Goal: Task Accomplishment & Management: Complete application form

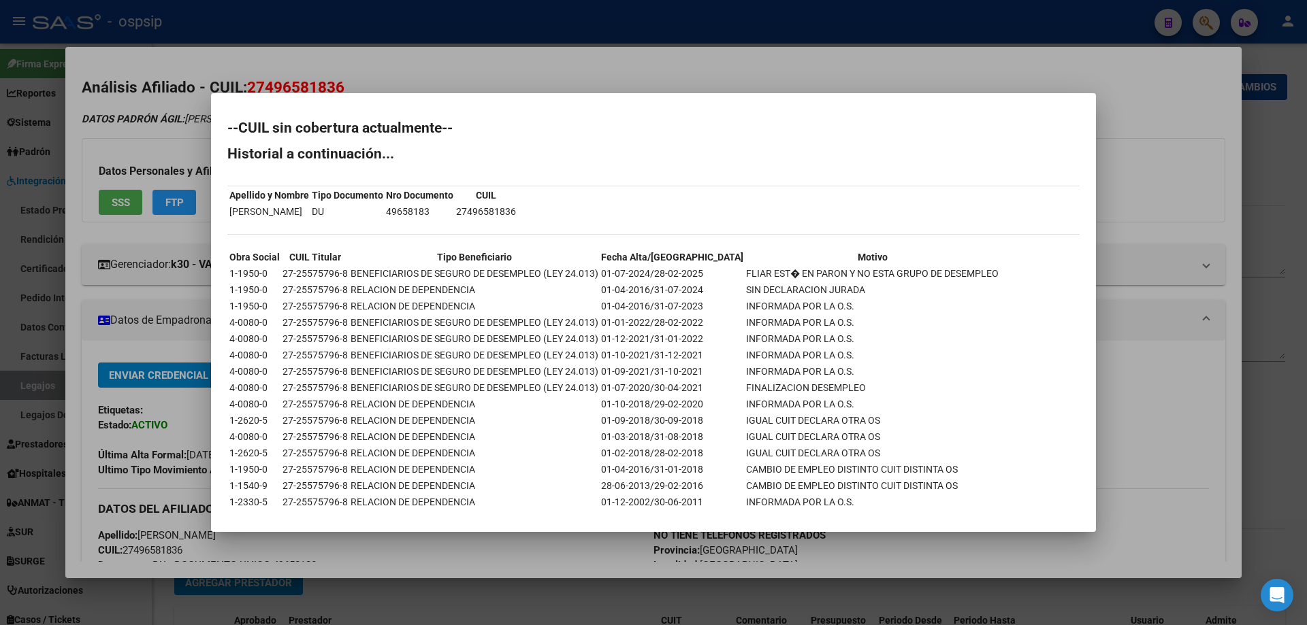
scroll to position [23, 0]
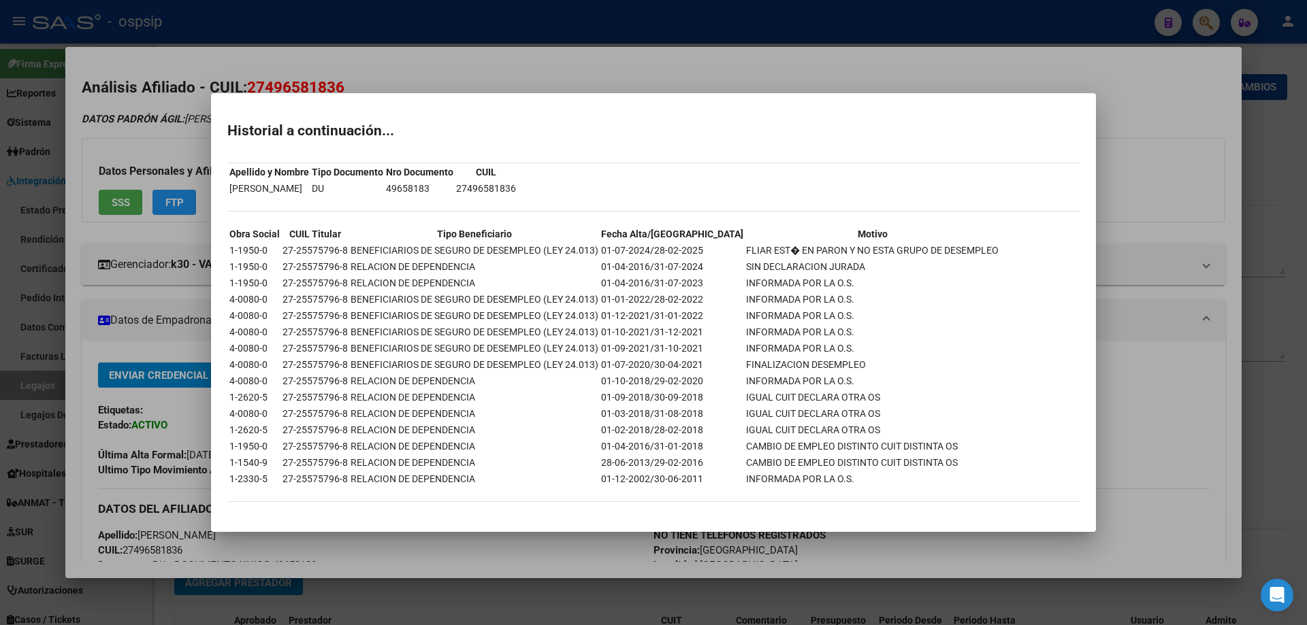
click at [1184, 163] on div at bounding box center [653, 312] width 1307 height 625
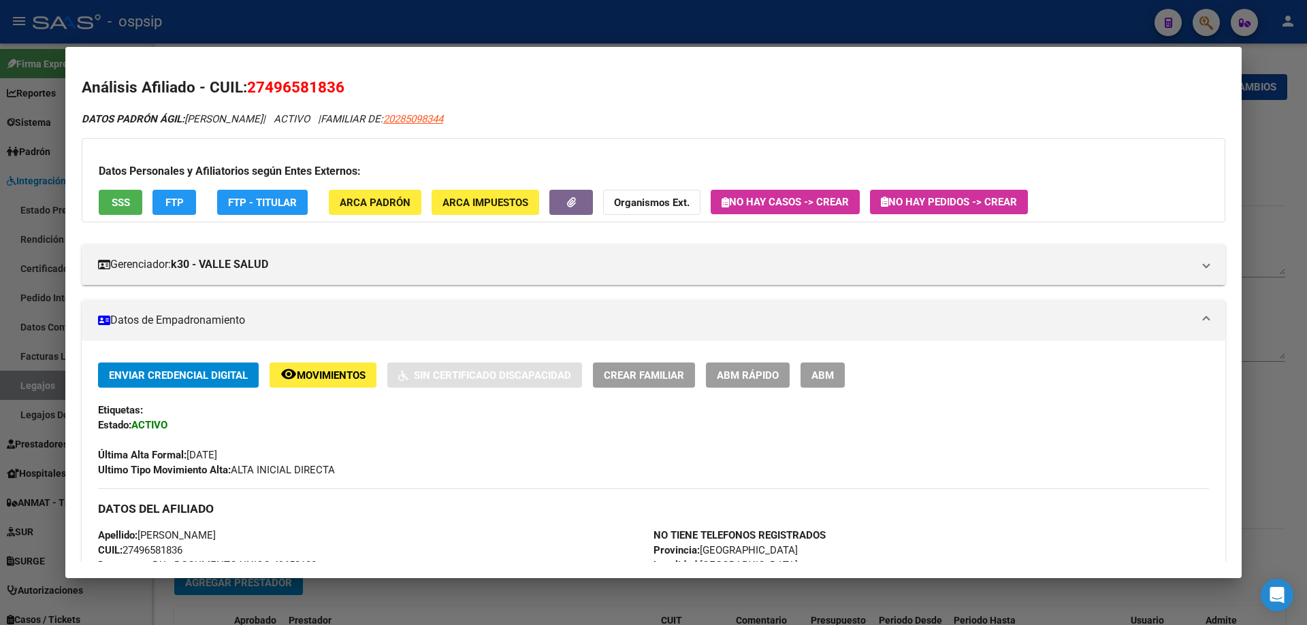
drag, startPoint x: 1284, startPoint y: 178, endPoint x: 1153, endPoint y: 213, distance: 135.9
click at [1284, 178] on div at bounding box center [653, 312] width 1307 height 625
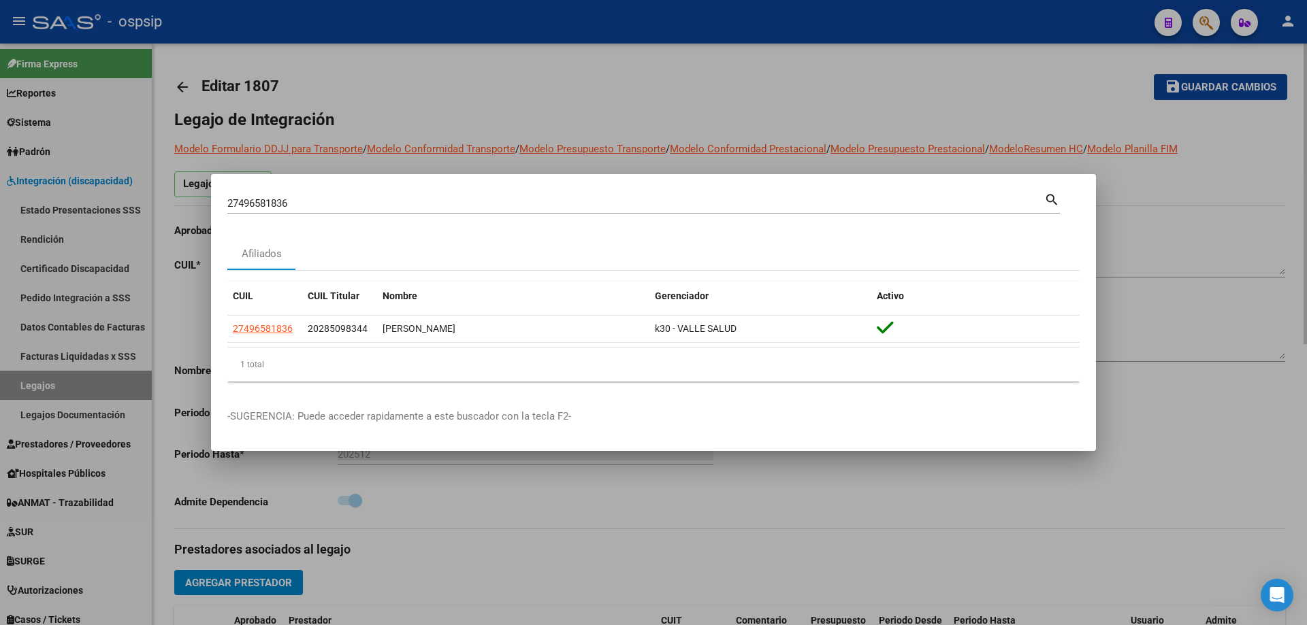
click at [490, 71] on div at bounding box center [653, 312] width 1307 height 625
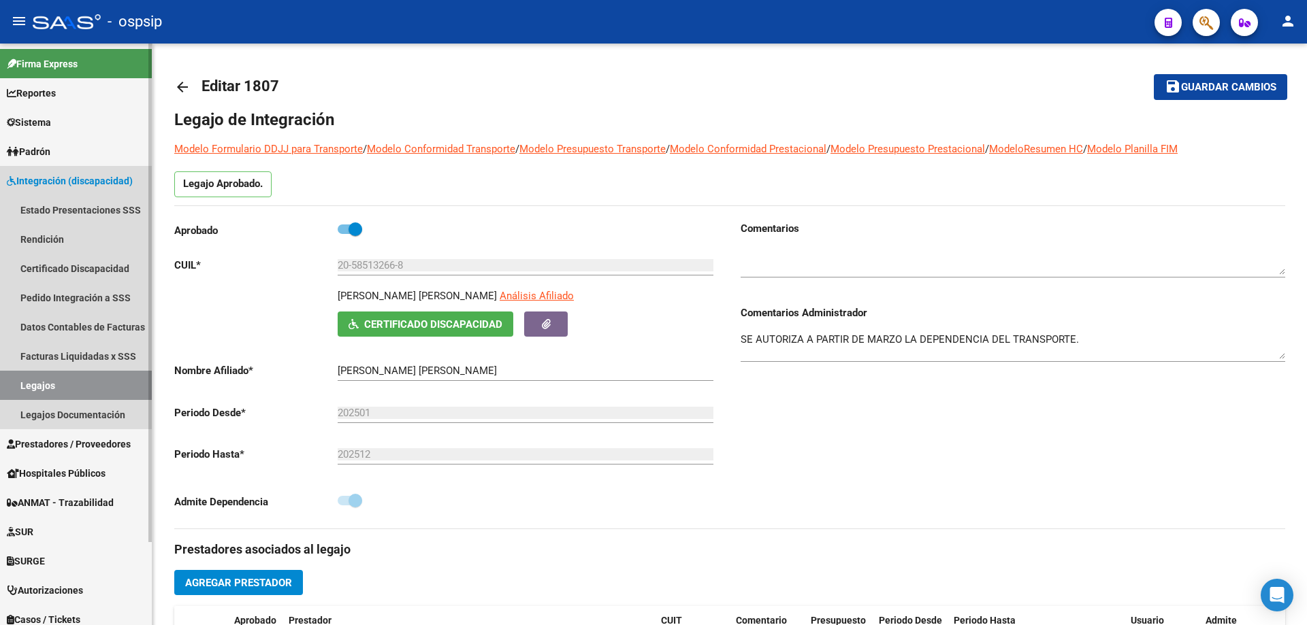
click at [67, 394] on link "Legajos" at bounding box center [76, 385] width 152 height 29
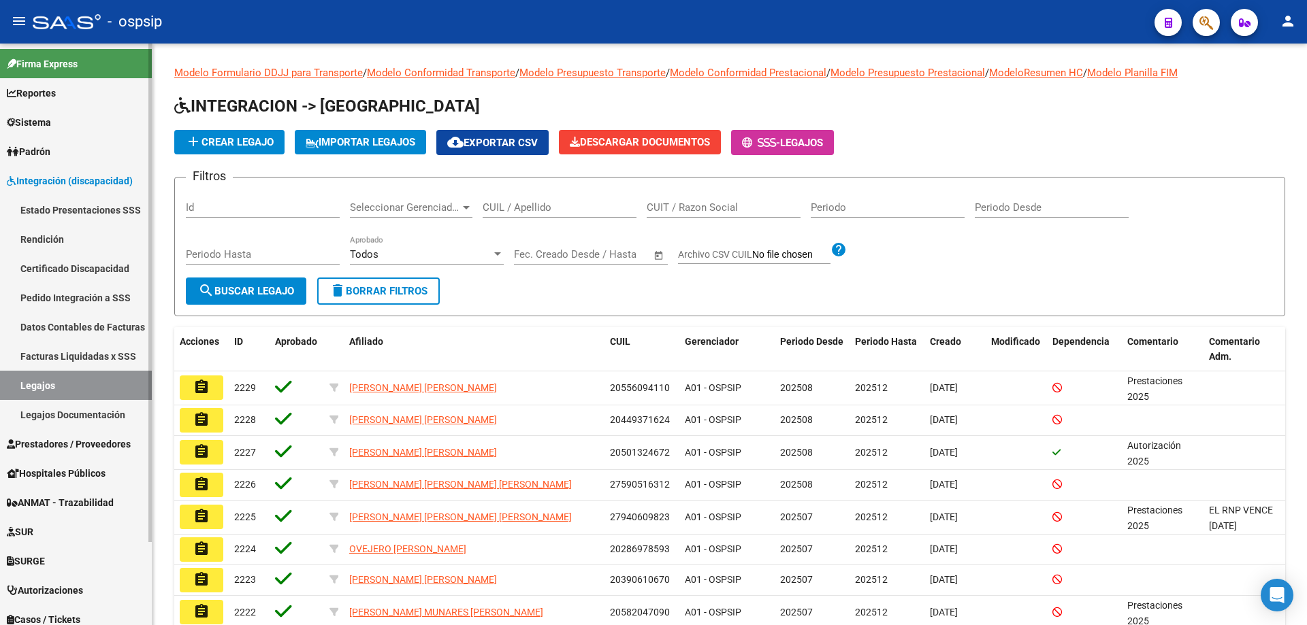
click at [57, 357] on link "Facturas Liquidadas x SSS" at bounding box center [76, 356] width 152 height 29
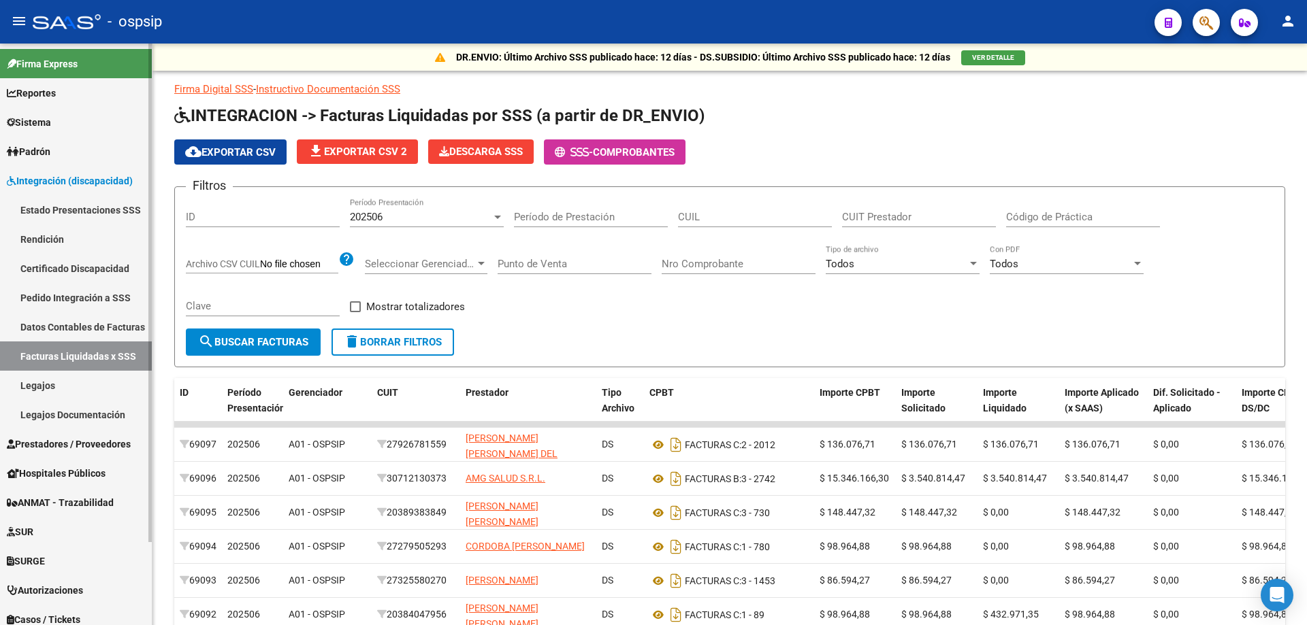
click at [67, 450] on span "Prestadores / Proveedores" at bounding box center [69, 444] width 124 height 15
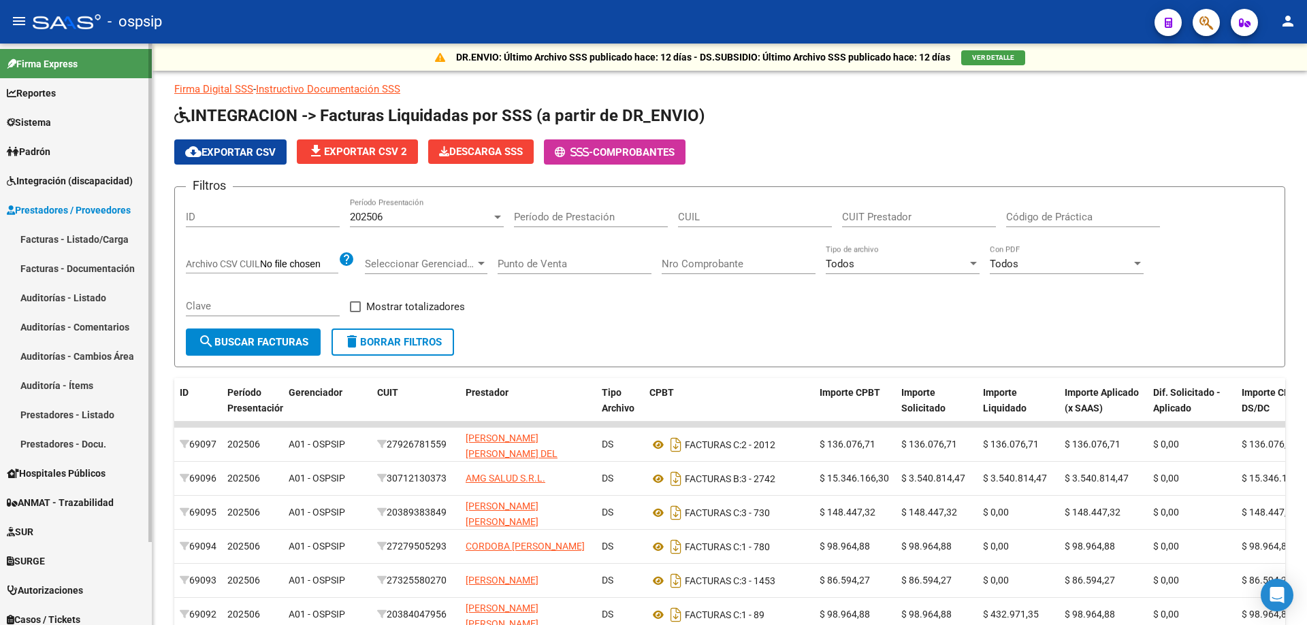
click at [70, 245] on link "Facturas - Listado/Carga" at bounding box center [76, 239] width 152 height 29
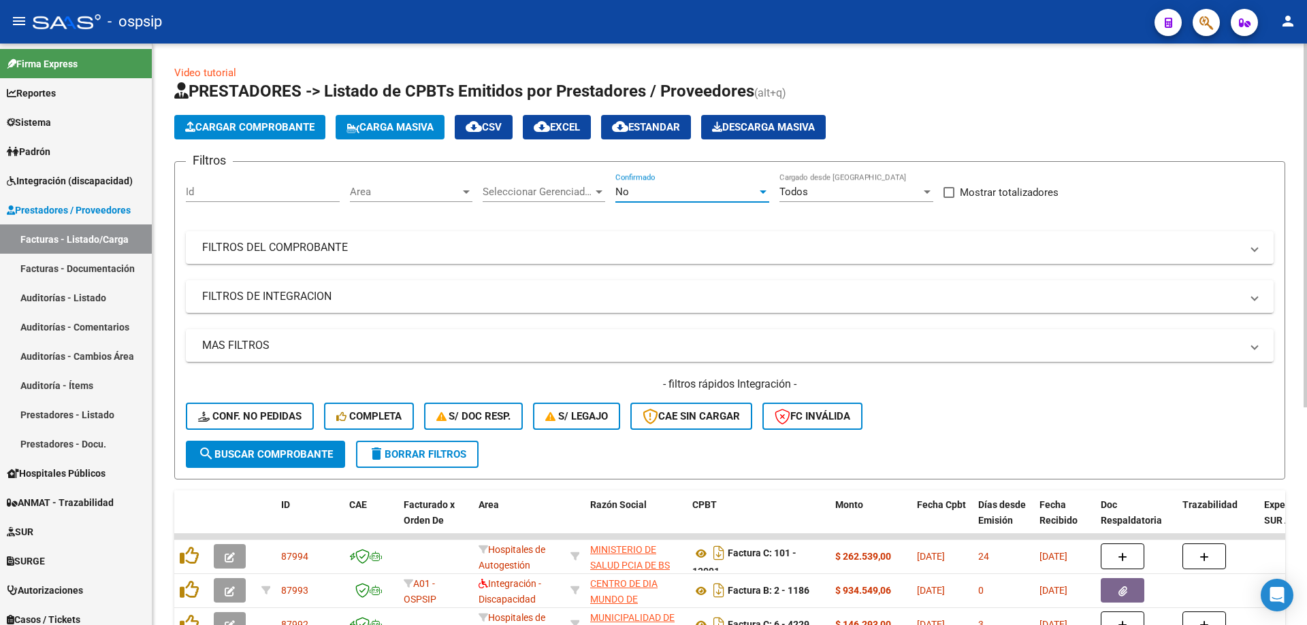
click at [651, 186] on div "No" at bounding box center [686, 192] width 142 height 12
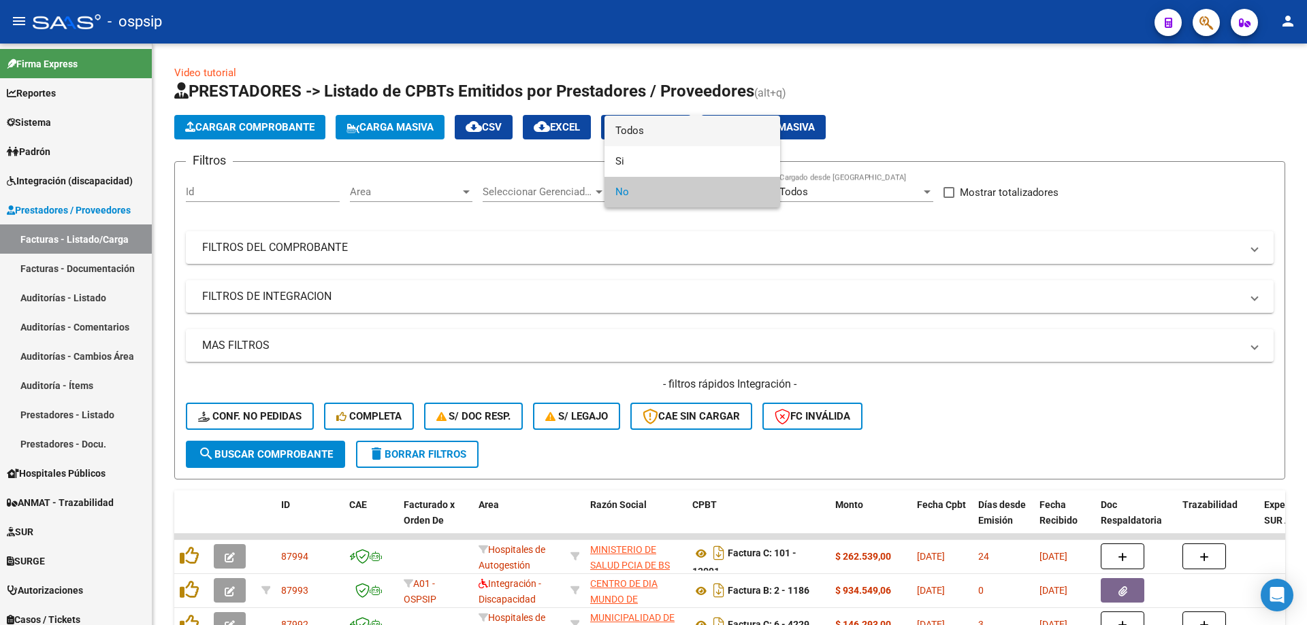
click at [650, 133] on span "Todos" at bounding box center [692, 131] width 154 height 31
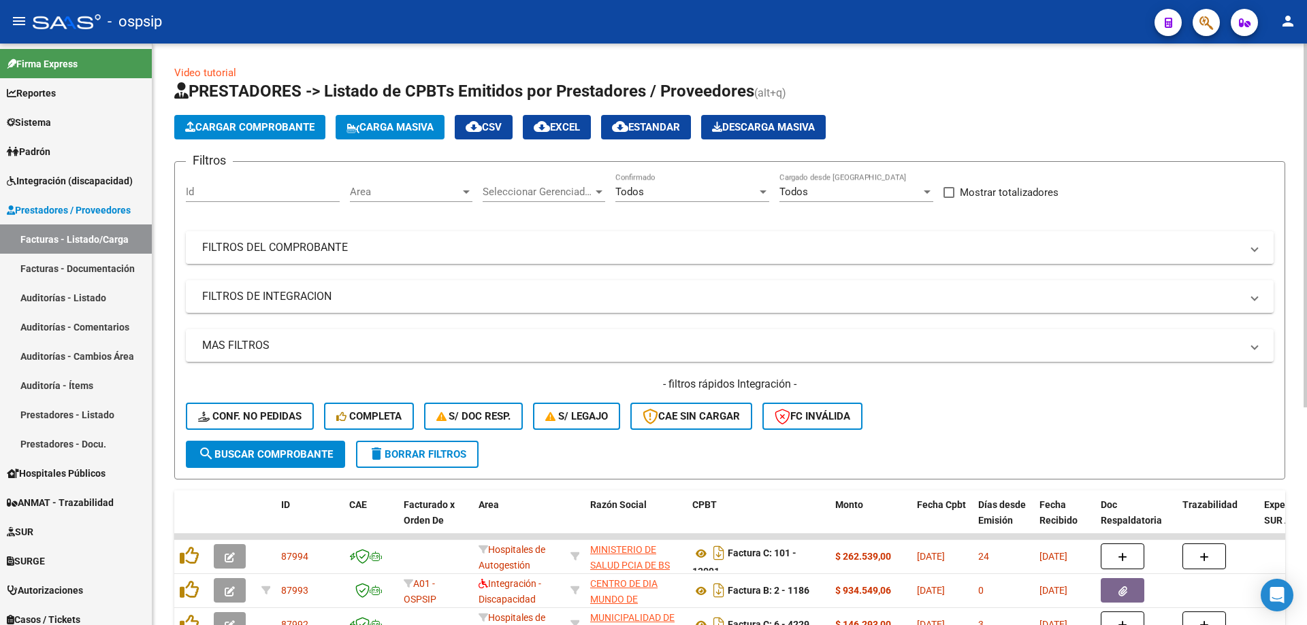
click at [324, 246] on mat-panel-title "FILTROS DEL COMPROBANTE" at bounding box center [721, 247] width 1039 height 15
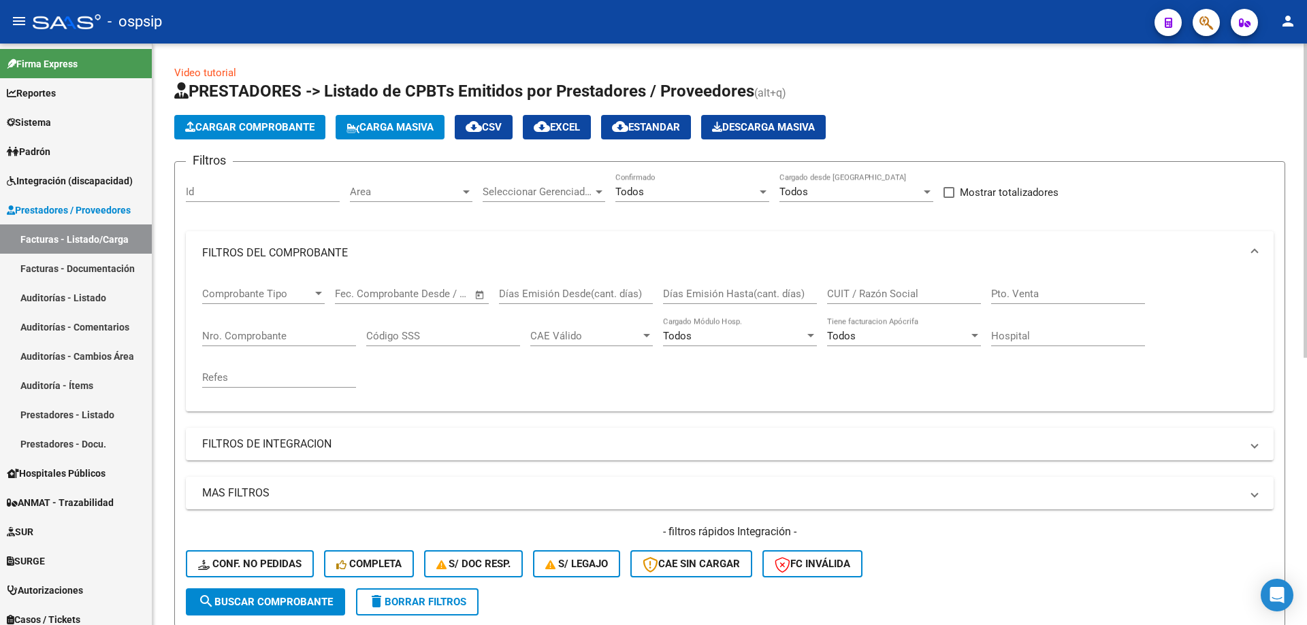
click at [280, 336] on input "Nro. Comprobante" at bounding box center [279, 336] width 154 height 12
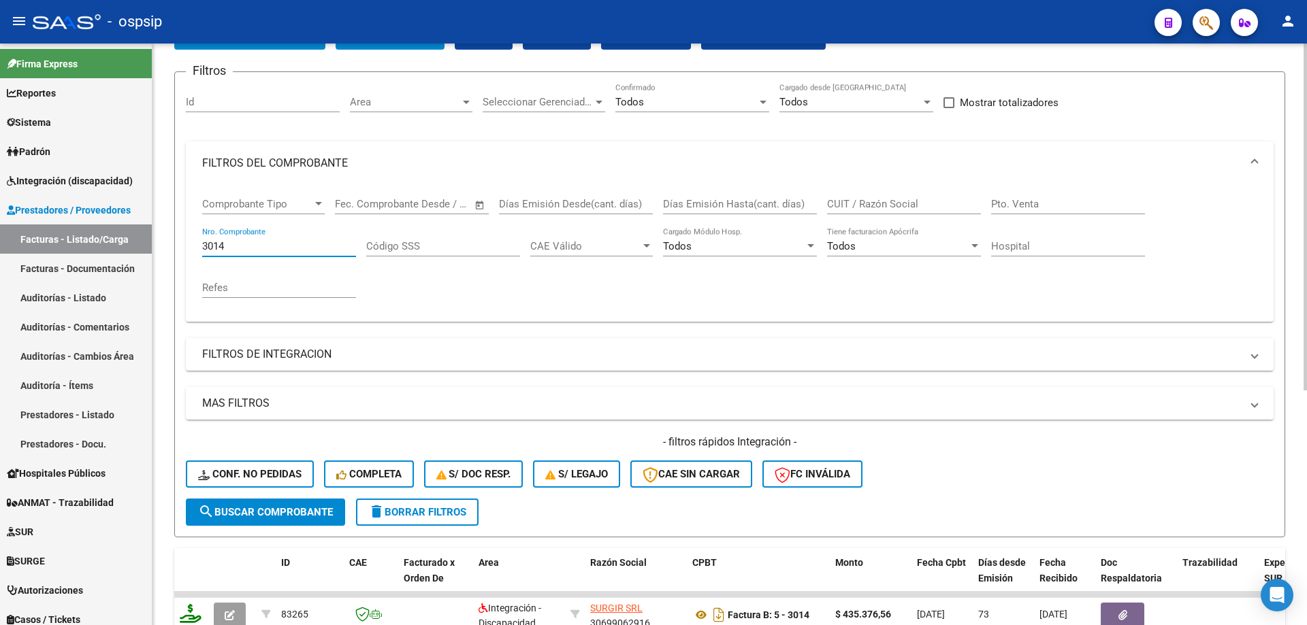
scroll to position [204, 0]
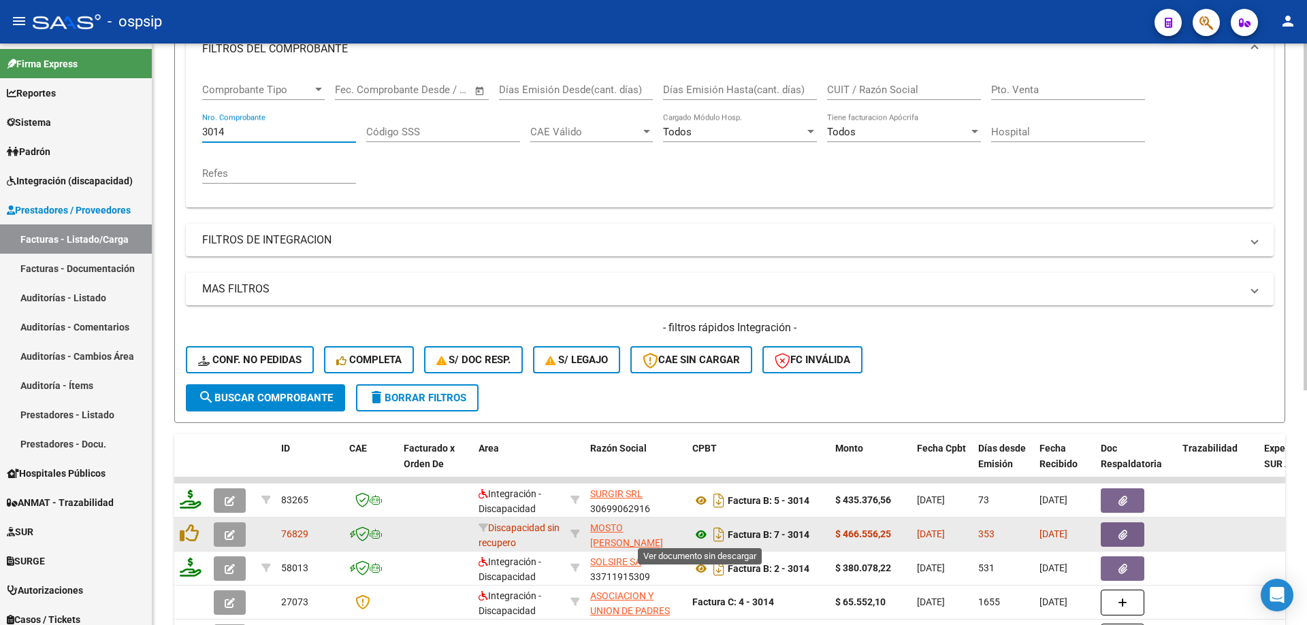
click at [704, 536] on icon at bounding box center [701, 535] width 18 height 16
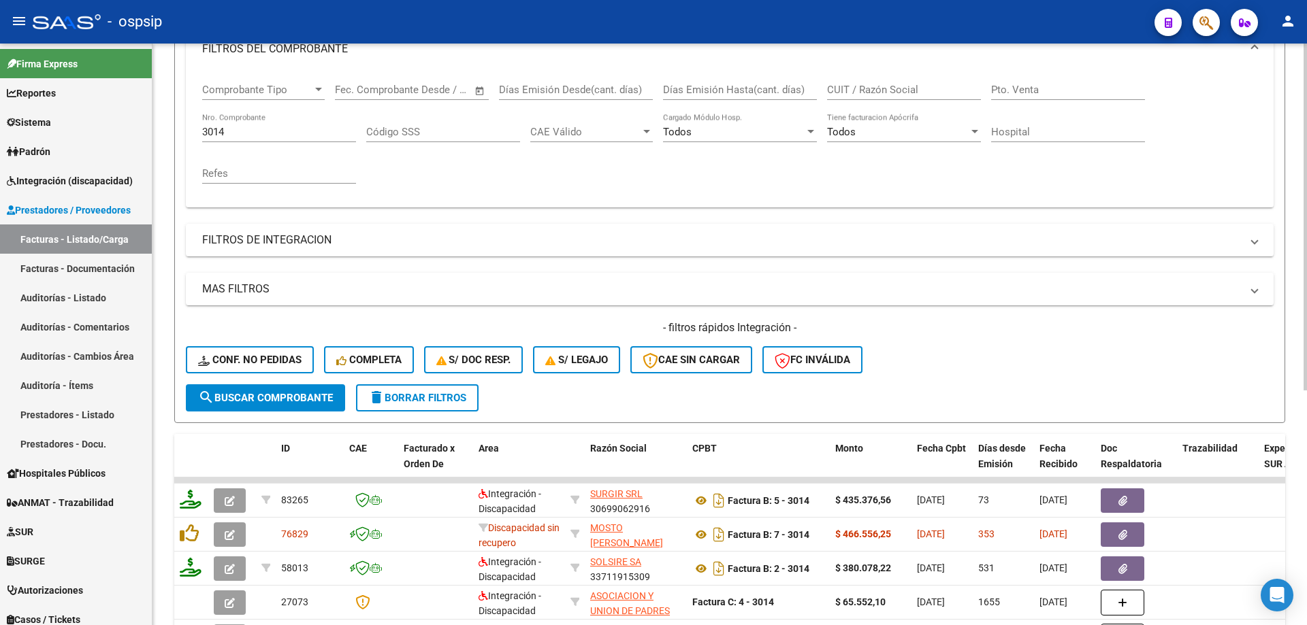
drag, startPoint x: 233, startPoint y: 120, endPoint x: 230, endPoint y: 126, distance: 7.0
click at [230, 125] on div "3014 Nro. Comprobante" at bounding box center [279, 127] width 154 height 29
drag, startPoint x: 230, startPoint y: 129, endPoint x: 149, endPoint y: 130, distance: 81.0
click at [150, 130] on mat-sidenav-container "Firma Express Reportes SUR Expedientes Internos Movimiento de Expte. SSS Sistem…" at bounding box center [653, 335] width 1307 height 582
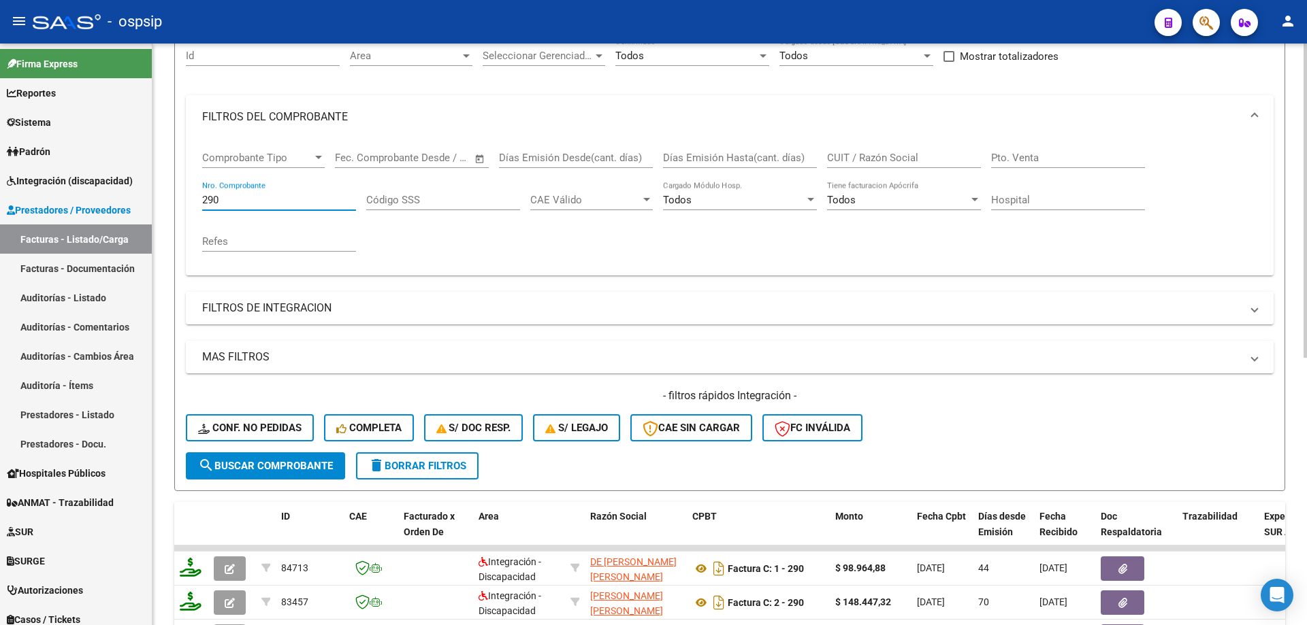
scroll to position [0, 0]
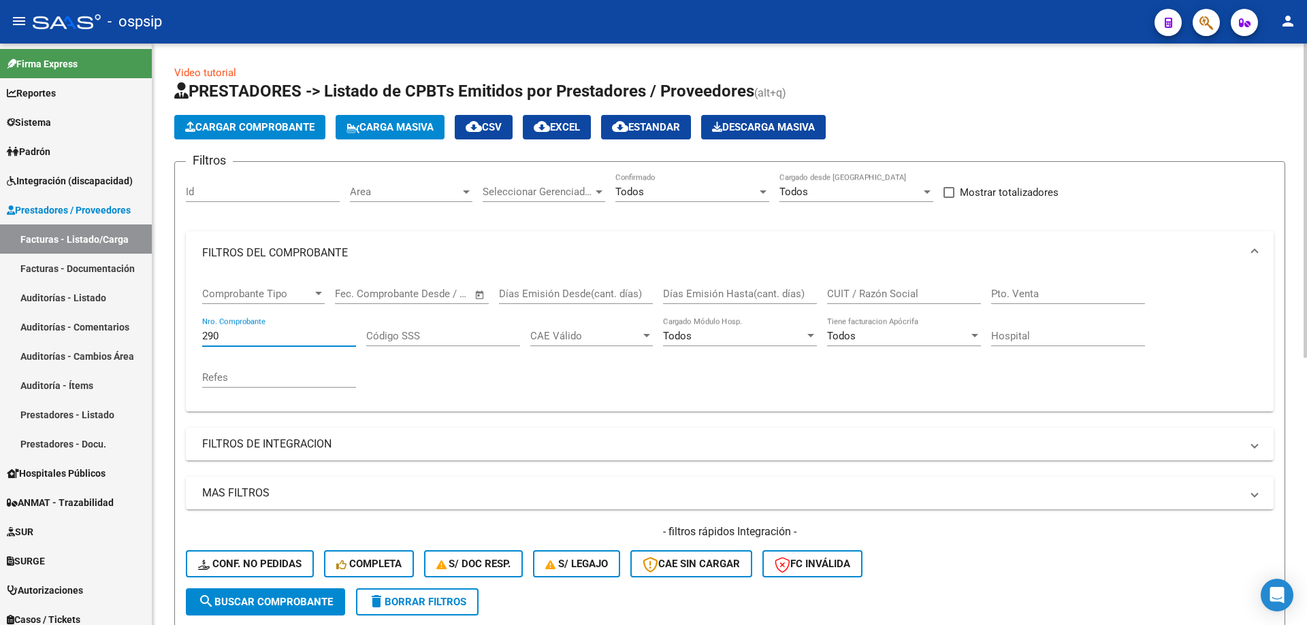
drag, startPoint x: 237, startPoint y: 336, endPoint x: 151, endPoint y: 347, distance: 86.4
click at [152, 347] on div "Video tutorial PRESTADORES -> Listado de CPBTs Emitidos por Prestadores / Prove…" at bounding box center [729, 577] width 1154 height 1067
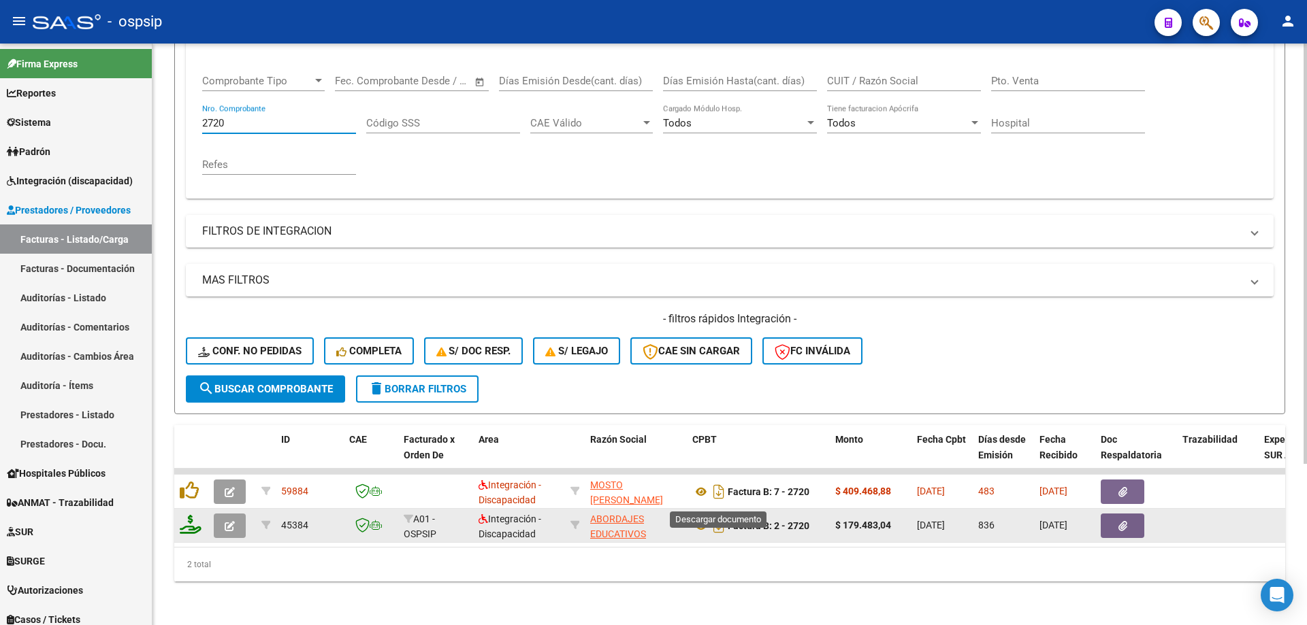
scroll to position [223, 0]
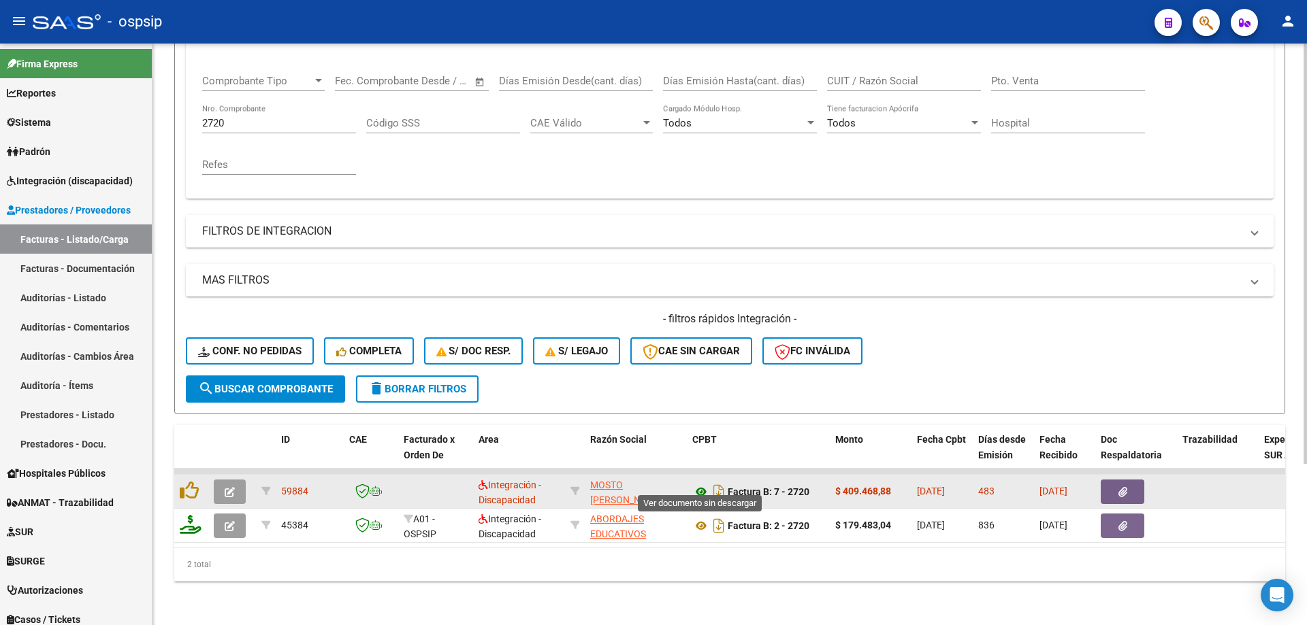
click at [698, 485] on icon at bounding box center [701, 492] width 18 height 16
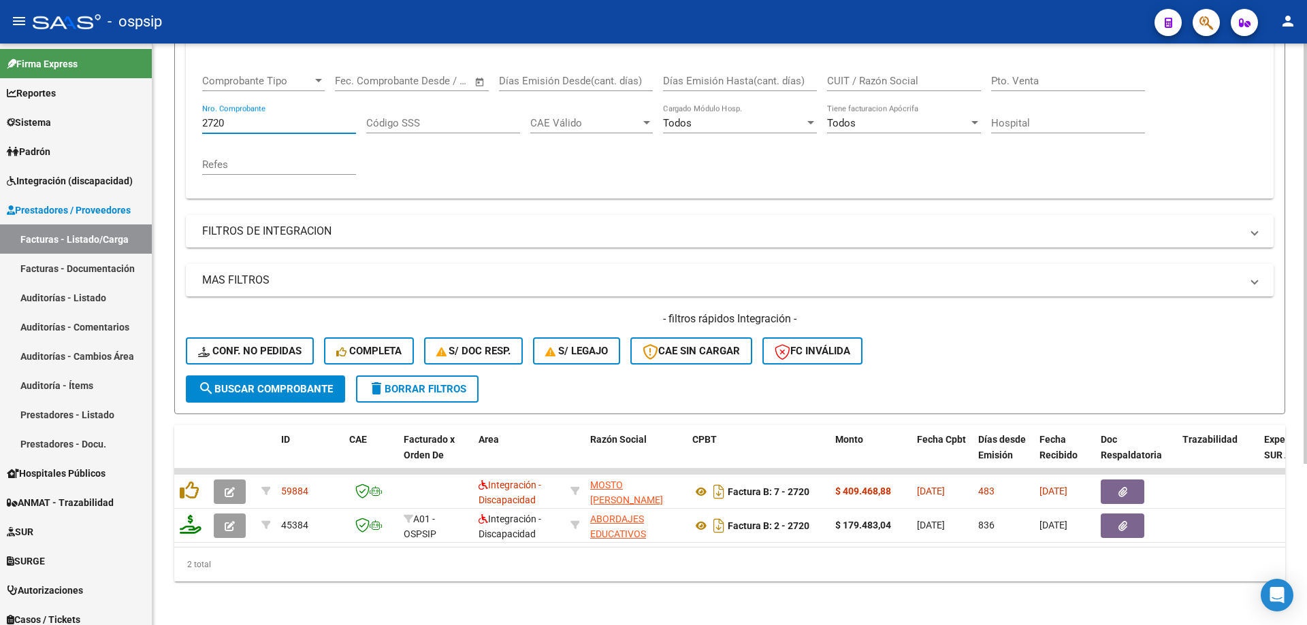
drag, startPoint x: 250, startPoint y: 108, endPoint x: 178, endPoint y: 119, distance: 73.1
click at [178, 119] on form "Filtros Id Area Area Seleccionar Gerenciador Seleccionar Gerenciador Todos Conf…" at bounding box center [729, 181] width 1111 height 466
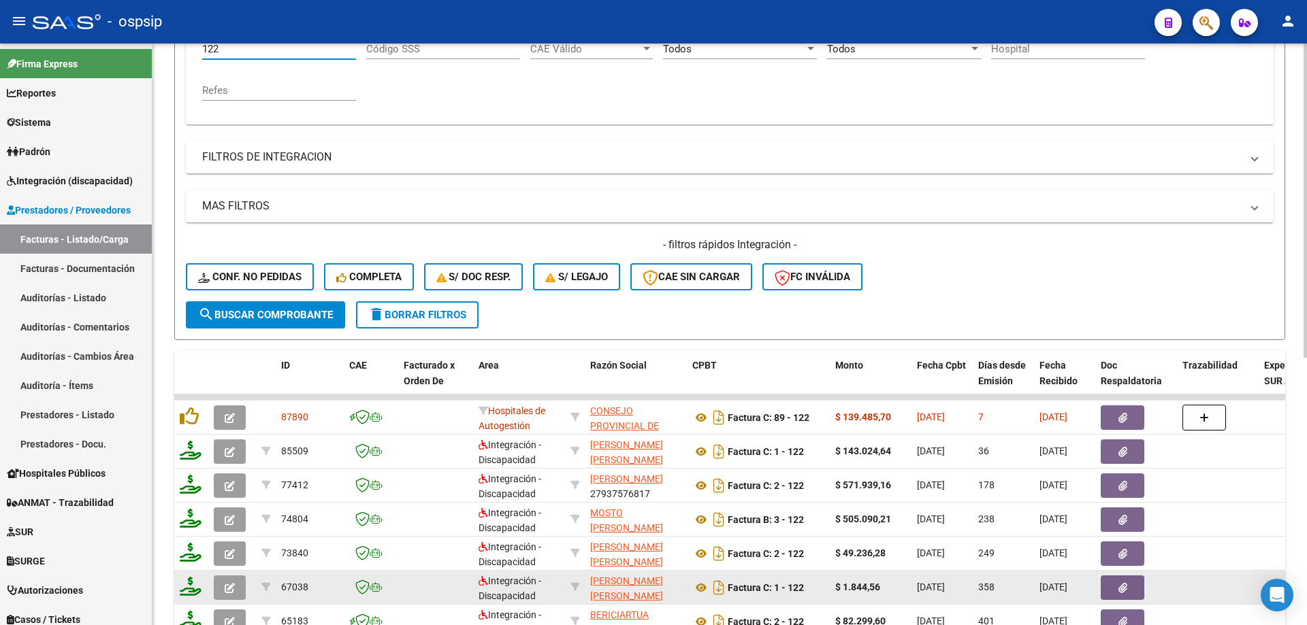
scroll to position [359, 0]
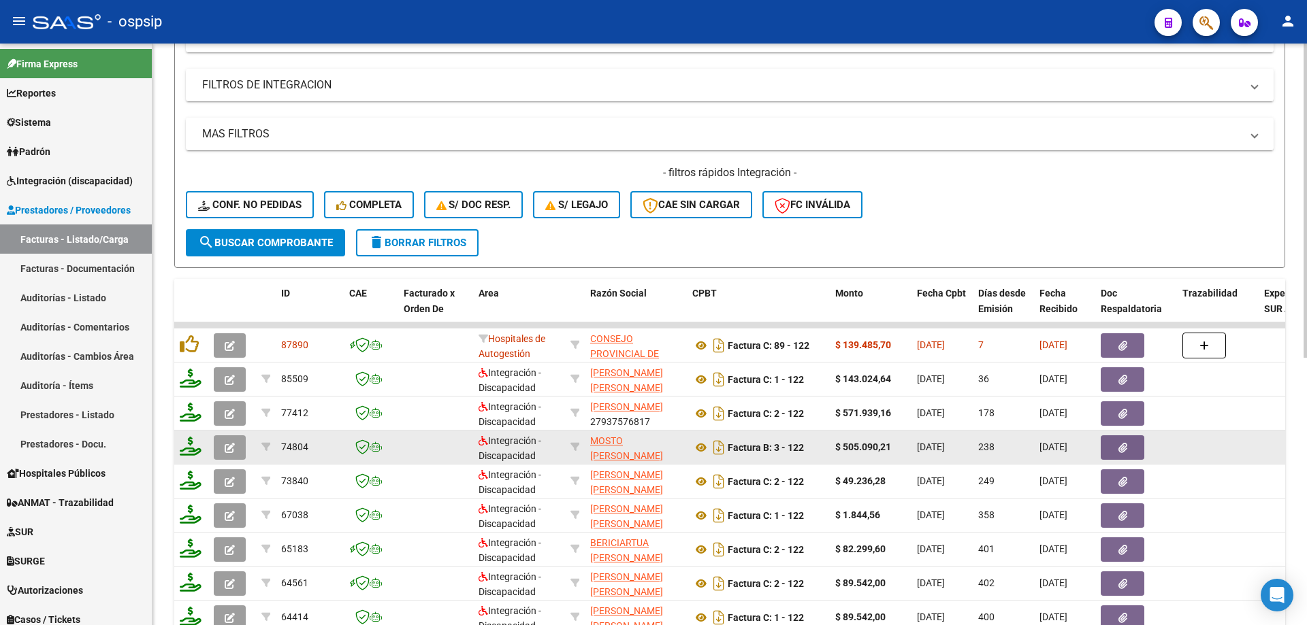
type input "122"
click at [229, 456] on button "button" at bounding box center [230, 448] width 32 height 25
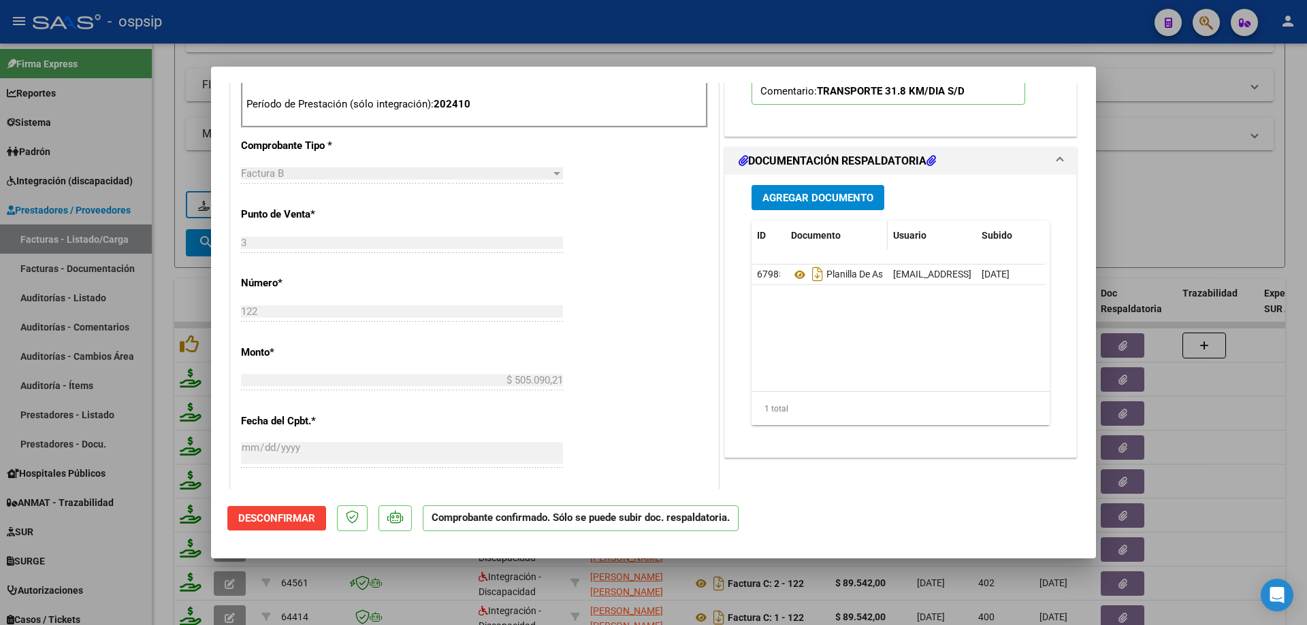
scroll to position [613, 0]
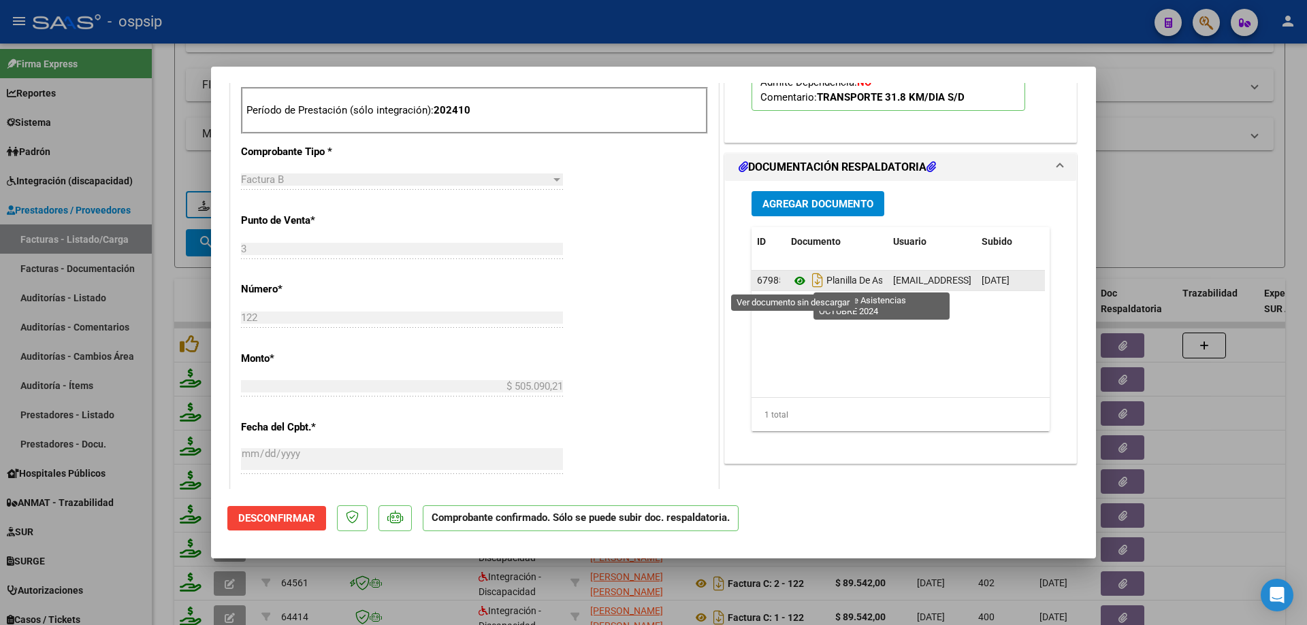
click at [793, 278] on icon at bounding box center [800, 281] width 18 height 16
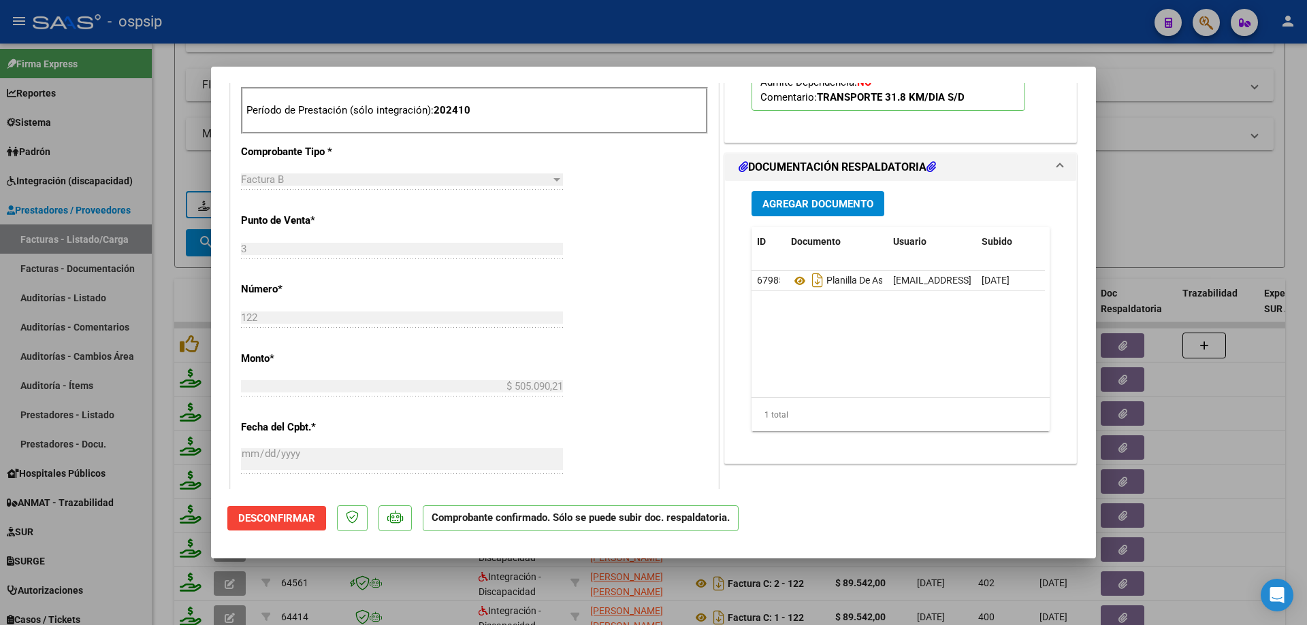
click at [1184, 229] on div at bounding box center [653, 312] width 1307 height 625
type input "$ 0,00"
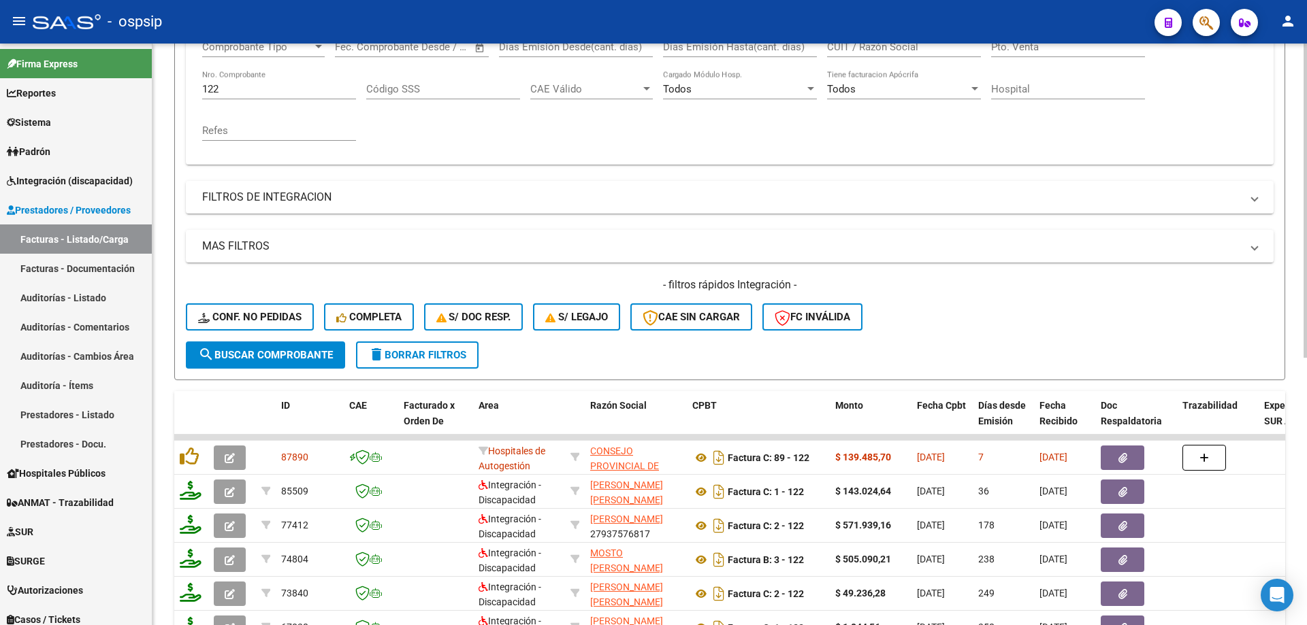
scroll to position [87, 0]
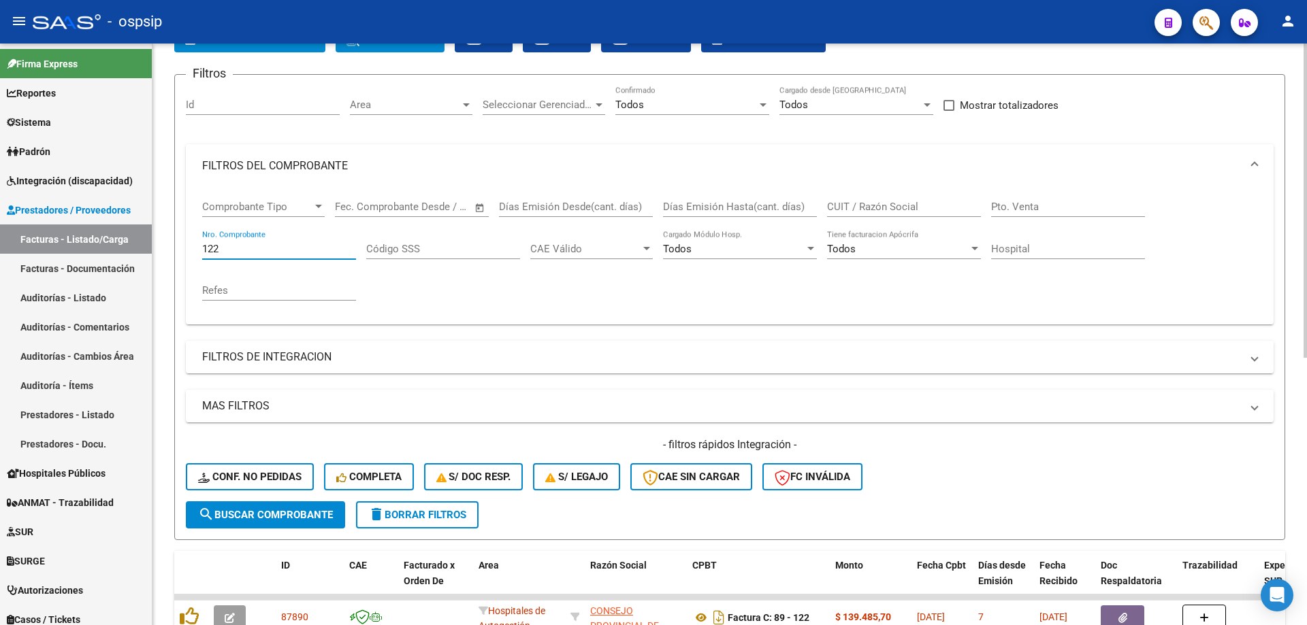
drag, startPoint x: 223, startPoint y: 248, endPoint x: 162, endPoint y: 265, distance: 63.6
click at [163, 265] on div "Video tutorial PRESTADORES -> Listado de CPBTs Emitidos por Prestadores / Prove…" at bounding box center [729, 489] width 1154 height 1067
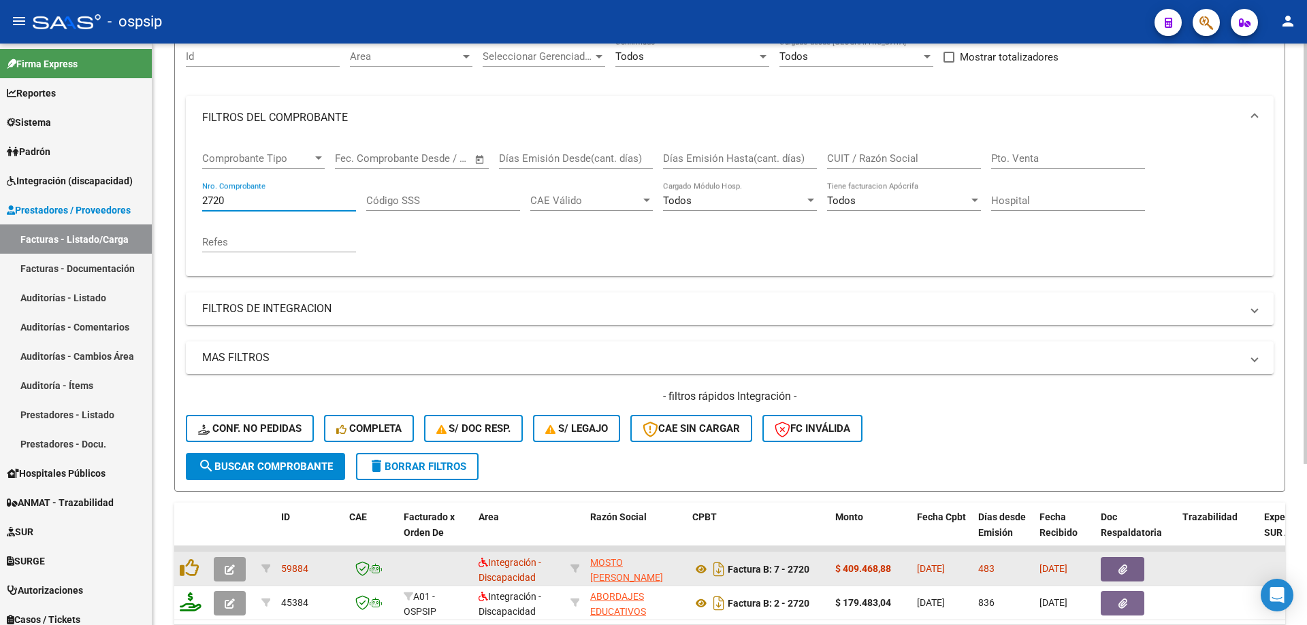
scroll to position [223, 0]
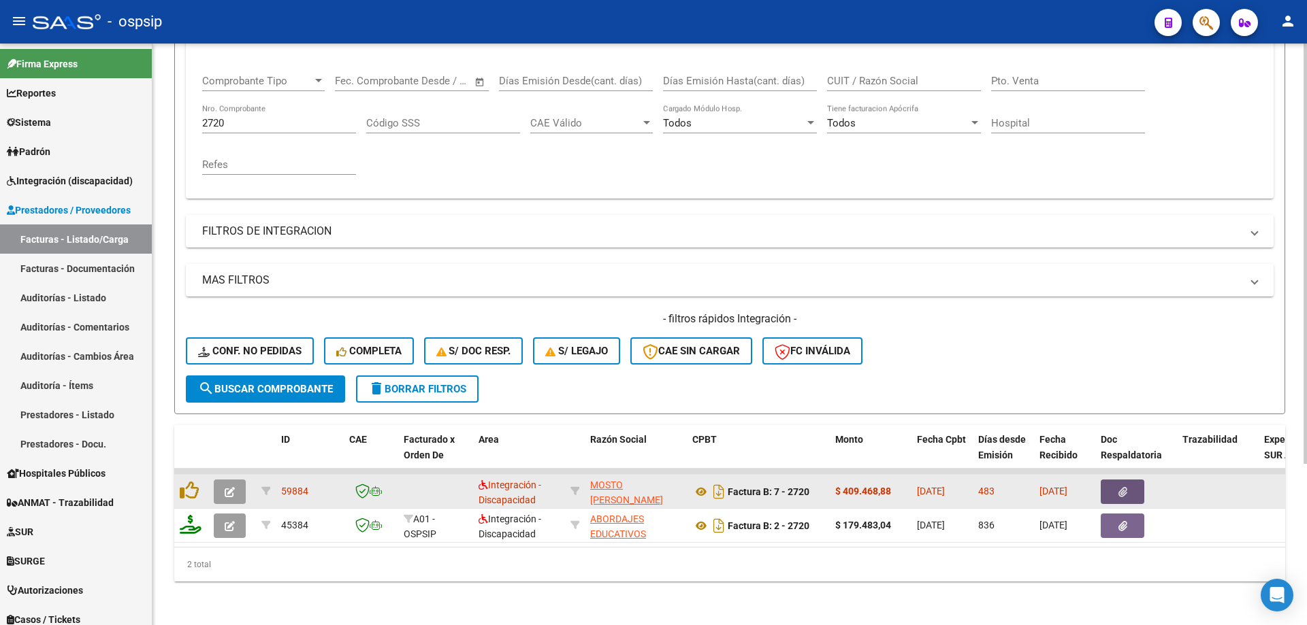
click at [1119, 487] on icon "button" at bounding box center [1122, 492] width 9 height 10
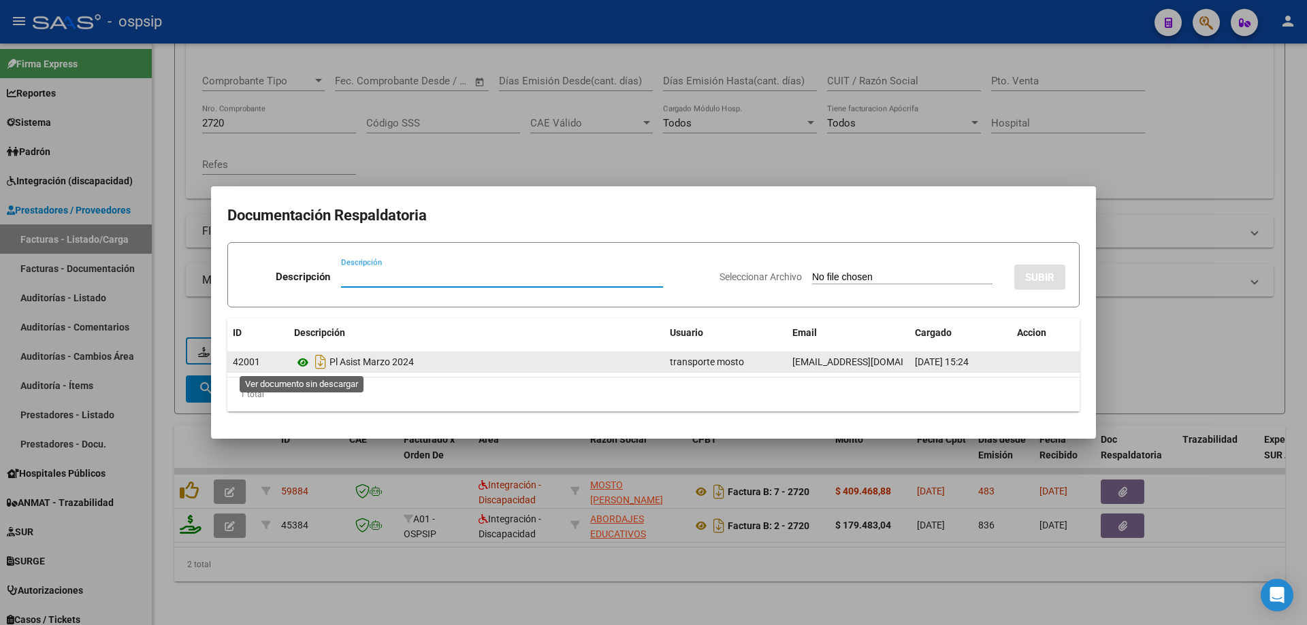
click at [299, 361] on icon at bounding box center [303, 363] width 18 height 16
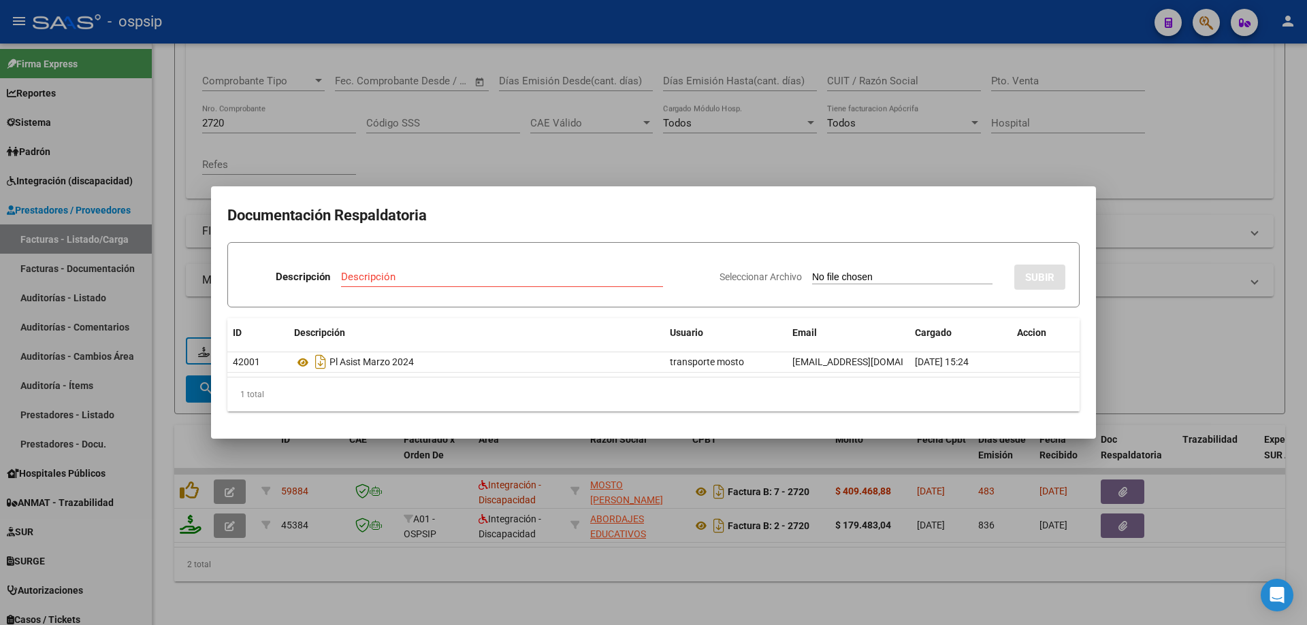
click at [441, 165] on div at bounding box center [653, 312] width 1307 height 625
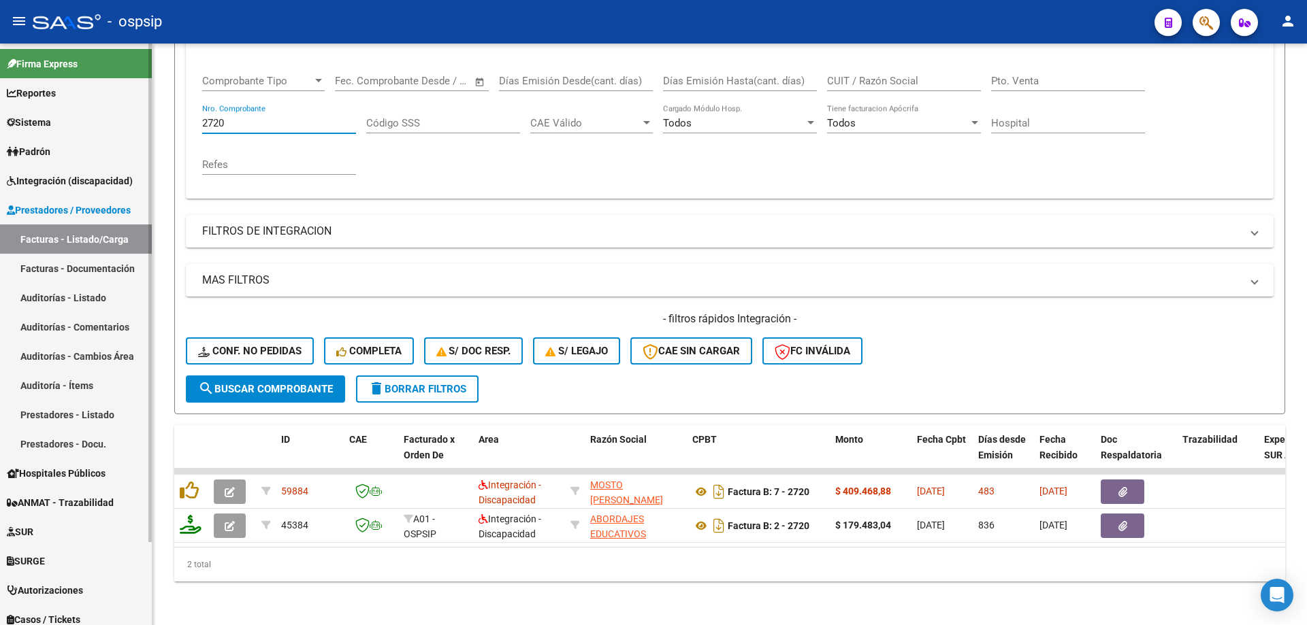
drag, startPoint x: 255, startPoint y: 114, endPoint x: 107, endPoint y: 114, distance: 147.7
click at [109, 118] on mat-sidenav-container "Firma Express Reportes SUR Expedientes Internos Movimiento de Expte. SSS Sistem…" at bounding box center [653, 335] width 1307 height 582
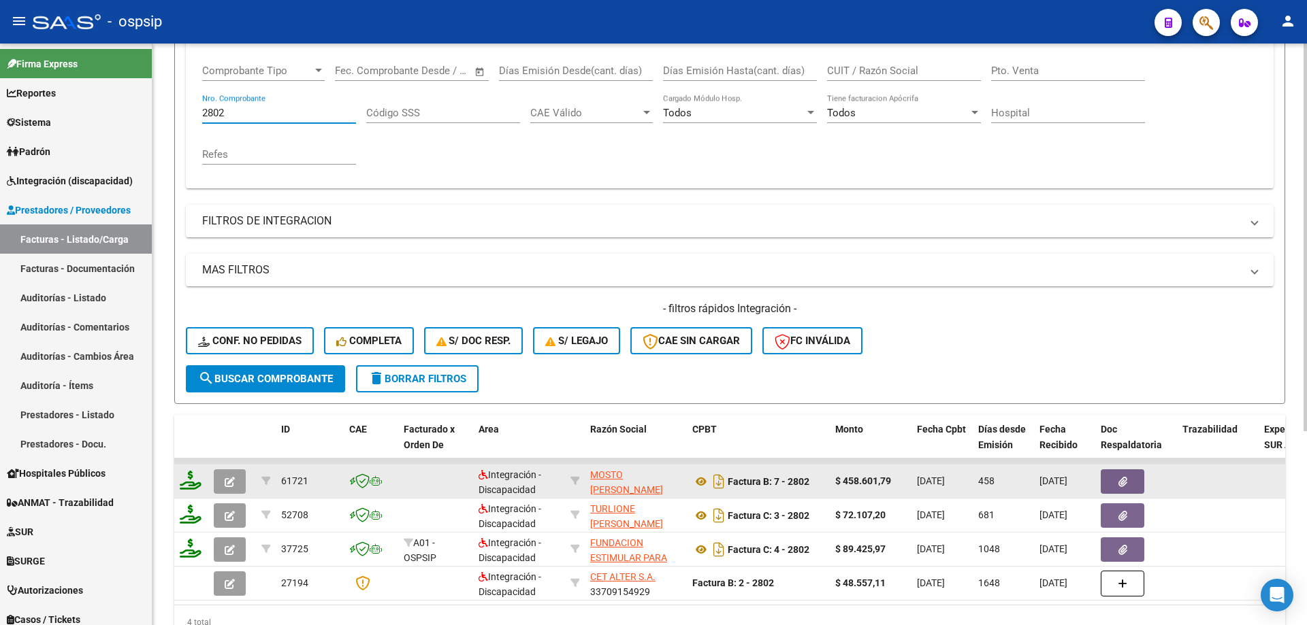
type input "2802"
click at [227, 473] on button "button" at bounding box center [230, 482] width 32 height 25
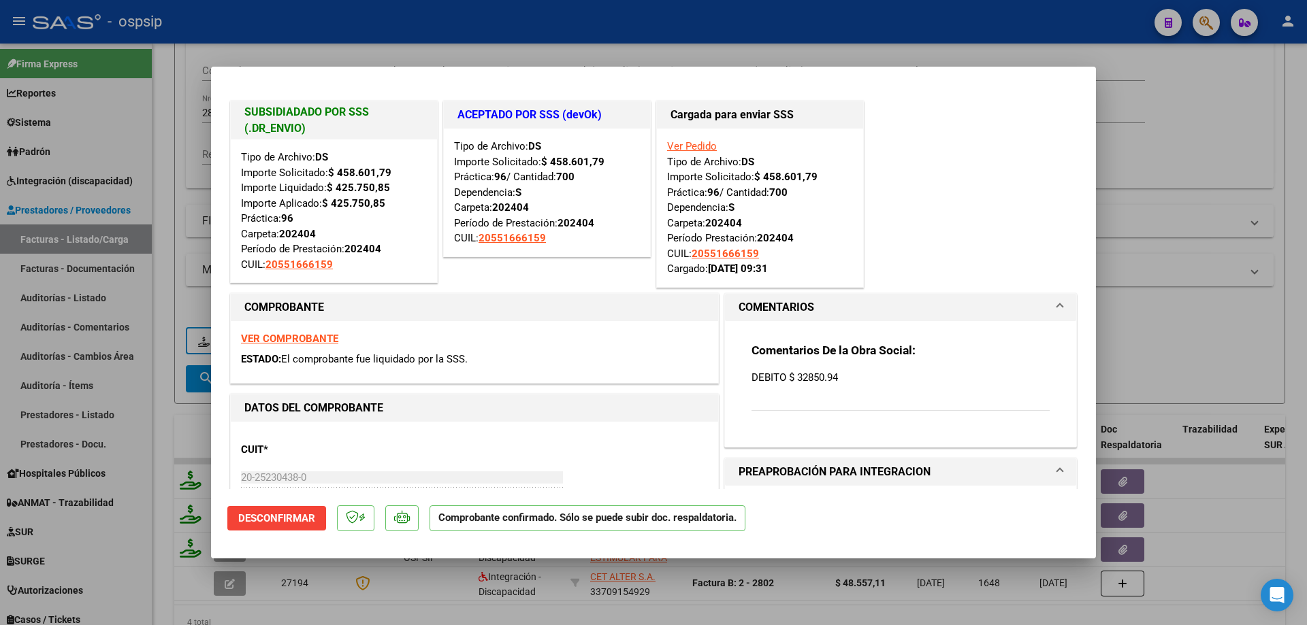
click at [1220, 380] on div at bounding box center [653, 312] width 1307 height 625
type input "$ 0,00"
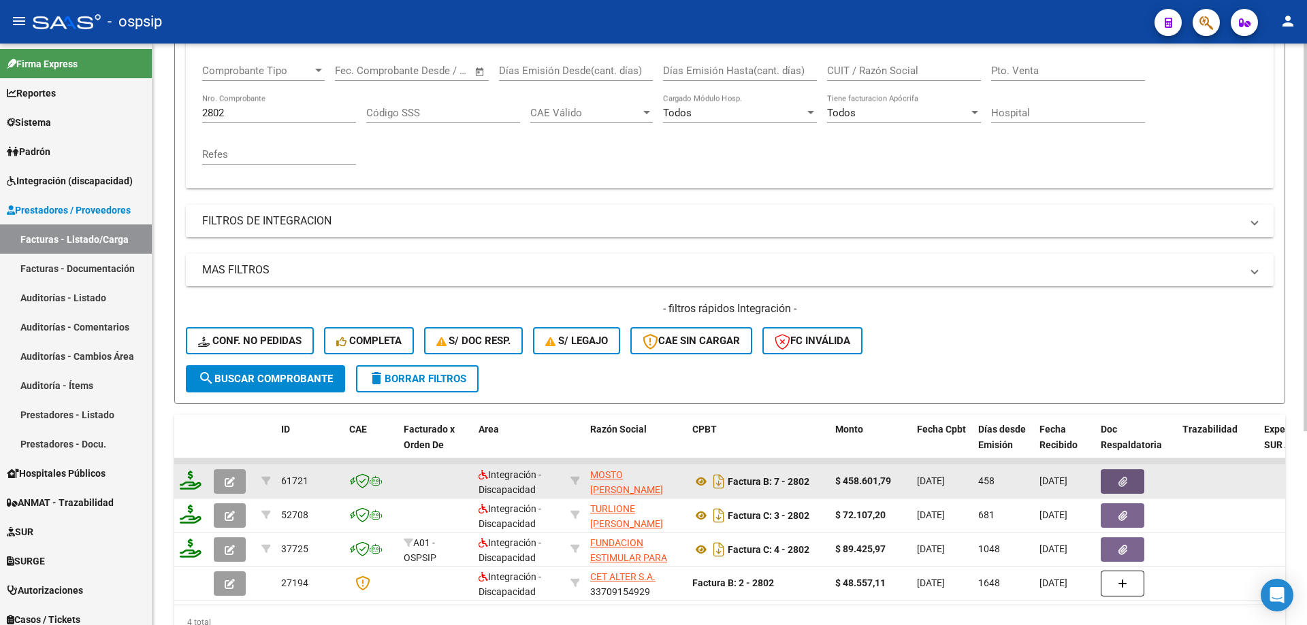
click at [1133, 485] on button "button" at bounding box center [1123, 482] width 44 height 25
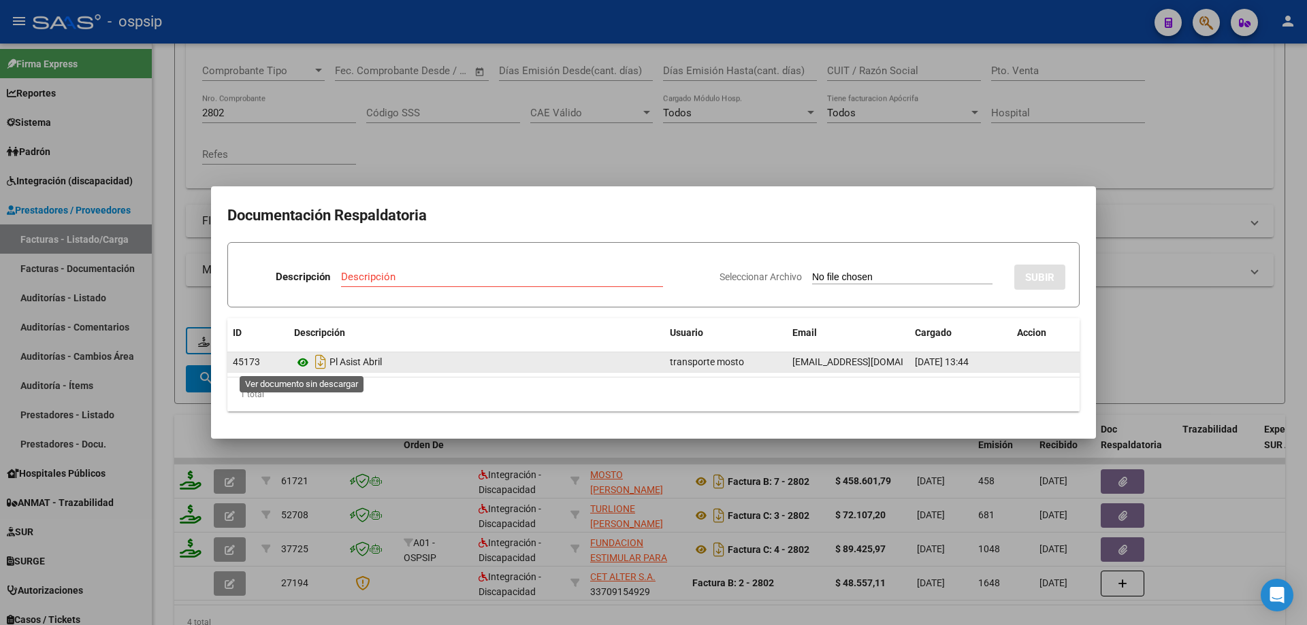
click at [300, 365] on icon at bounding box center [303, 363] width 18 height 16
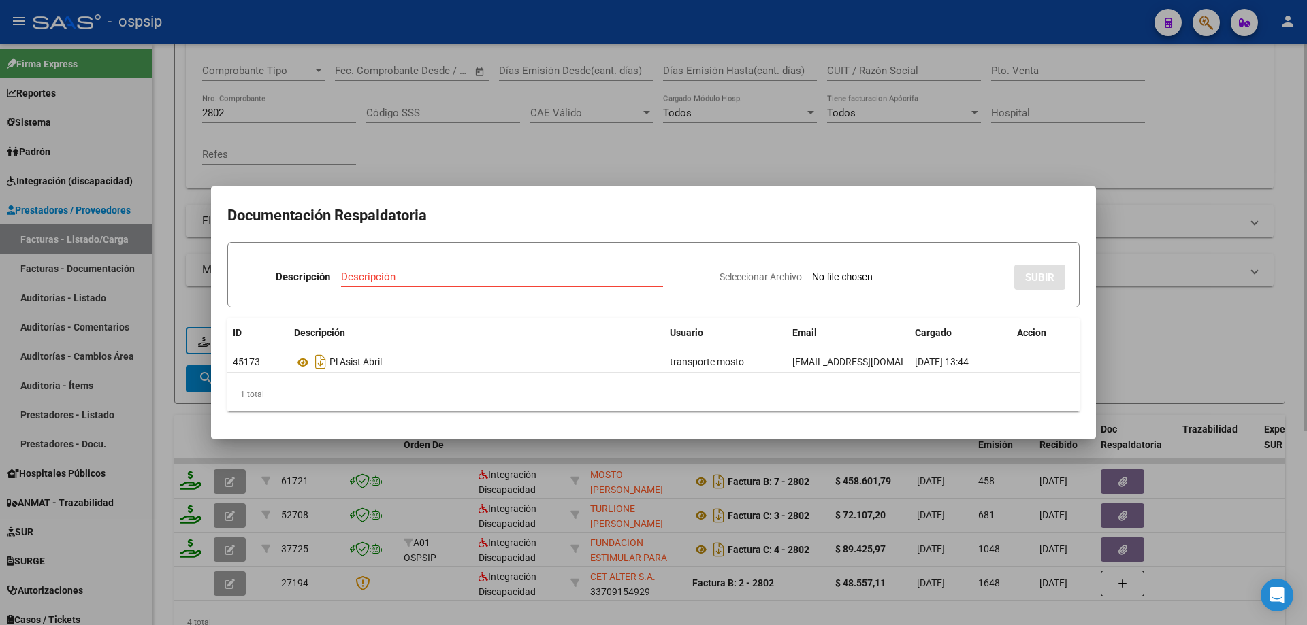
click at [549, 139] on div at bounding box center [653, 312] width 1307 height 625
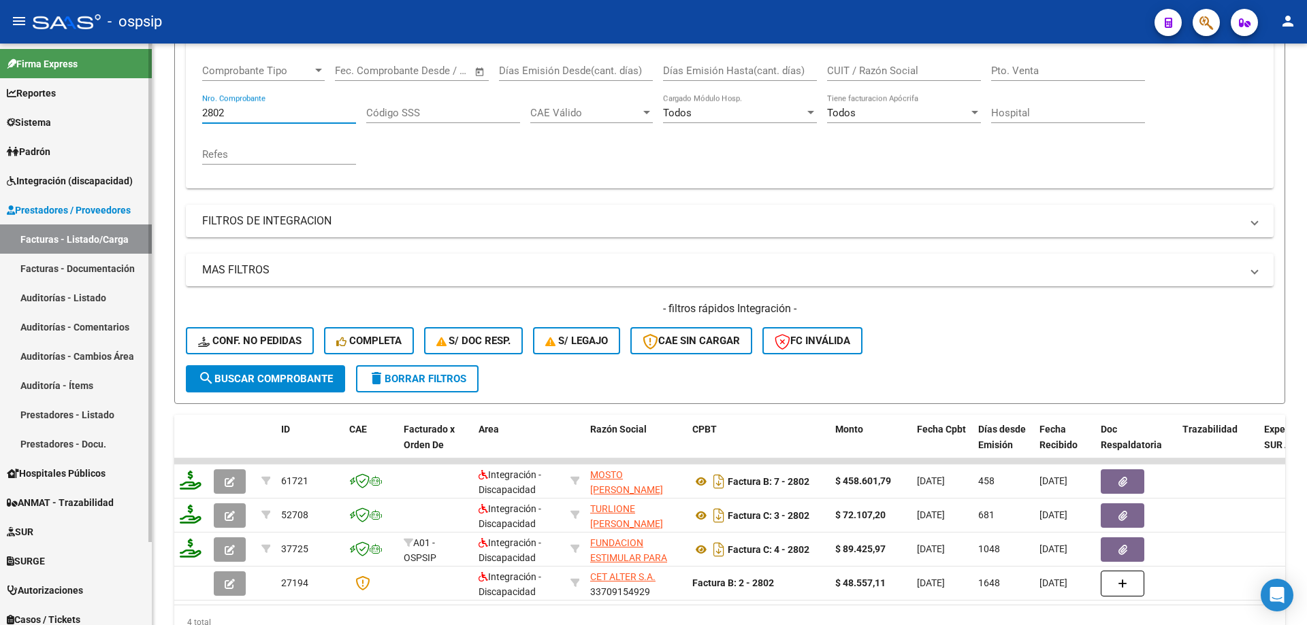
drag, startPoint x: 234, startPoint y: 110, endPoint x: 105, endPoint y: 119, distance: 129.7
click at [105, 119] on mat-sidenav-container "Firma Express Reportes SUR Expedientes Internos Movimiento de Expte. SSS Sistem…" at bounding box center [653, 335] width 1307 height 582
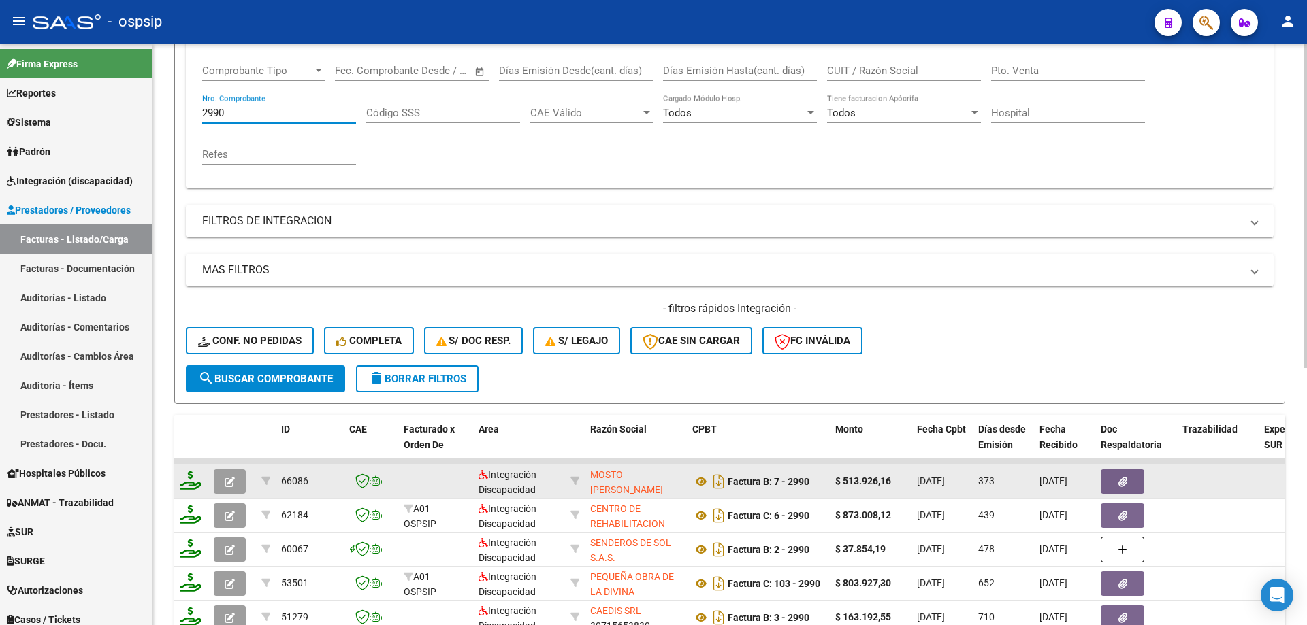
type input "2990"
click at [233, 481] on icon "button" at bounding box center [230, 482] width 10 height 10
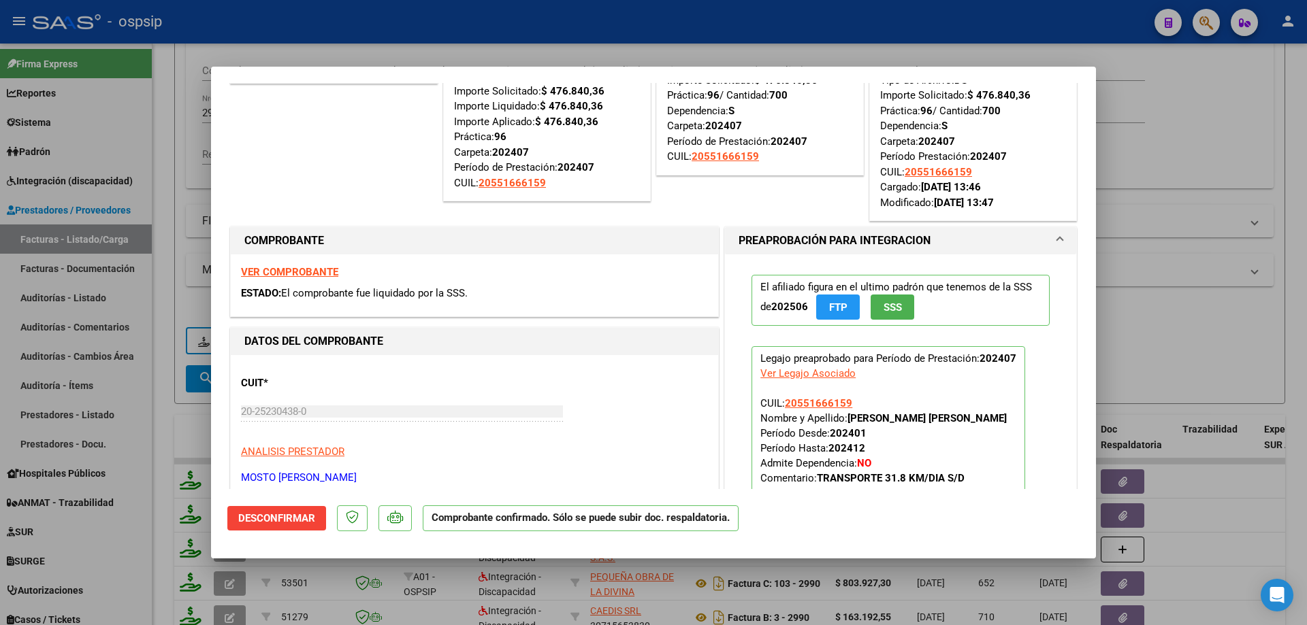
scroll to position [0, 0]
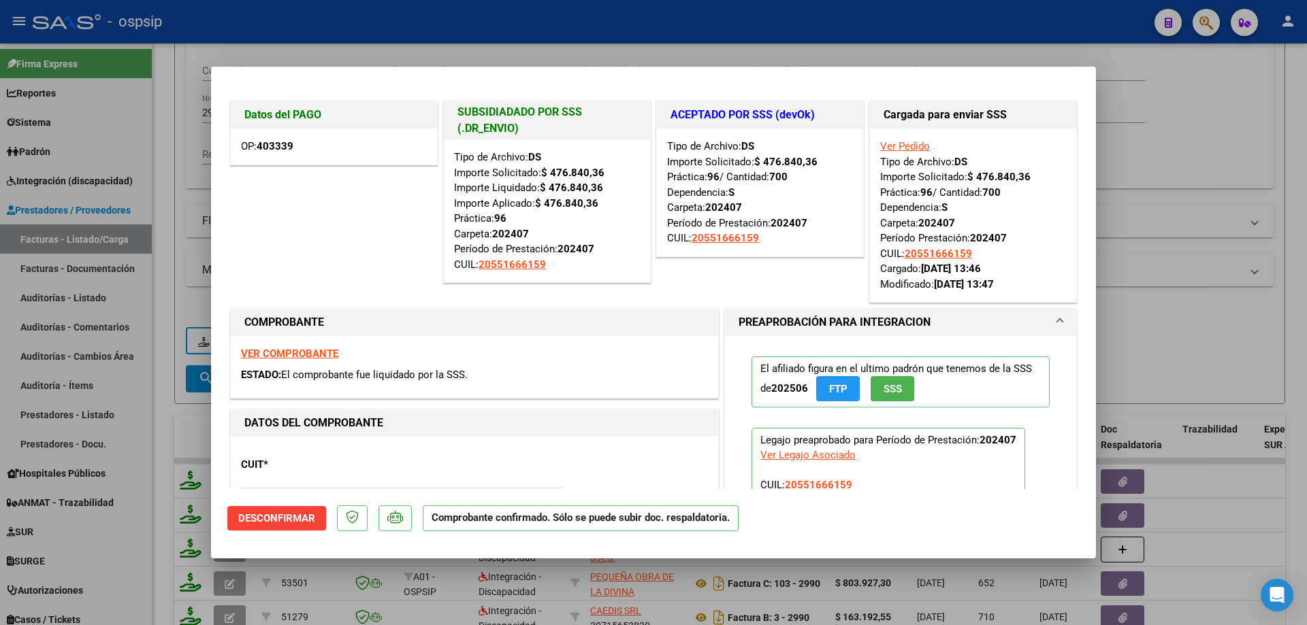
drag, startPoint x: 1177, startPoint y: 327, endPoint x: 958, endPoint y: 402, distance: 232.2
click at [1173, 327] on div at bounding box center [653, 312] width 1307 height 625
type input "$ 0,00"
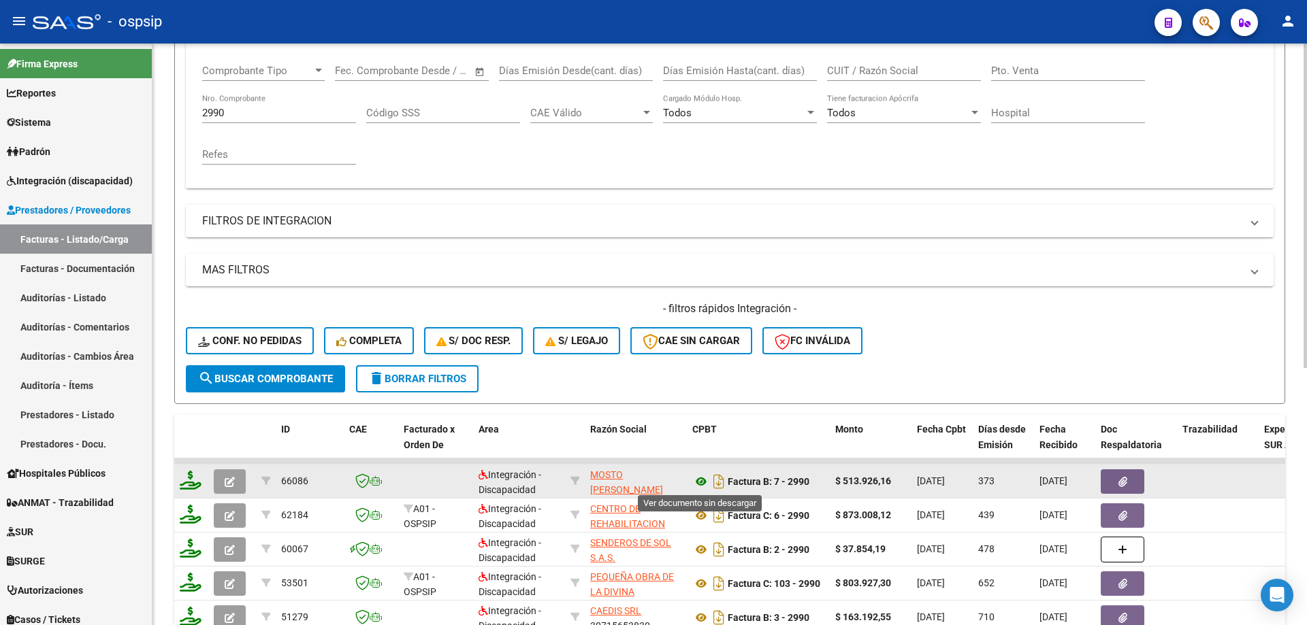
click at [702, 478] on icon at bounding box center [701, 482] width 18 height 16
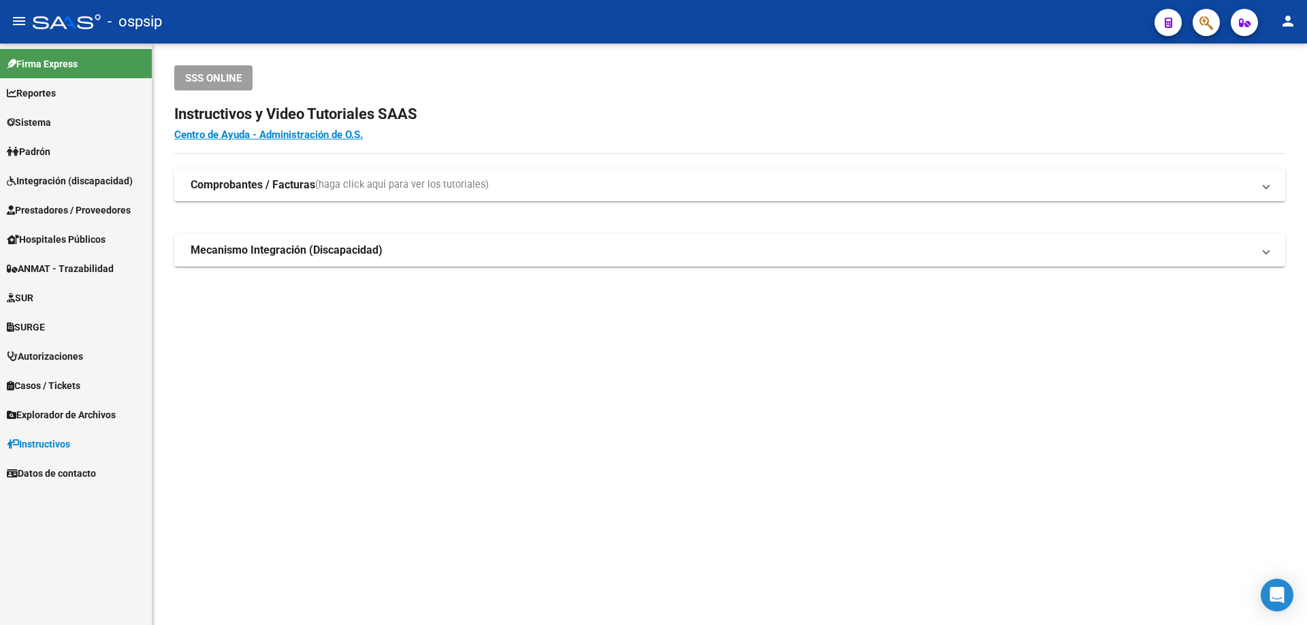
click at [49, 178] on span "Integración (discapacidad)" at bounding box center [70, 181] width 126 height 15
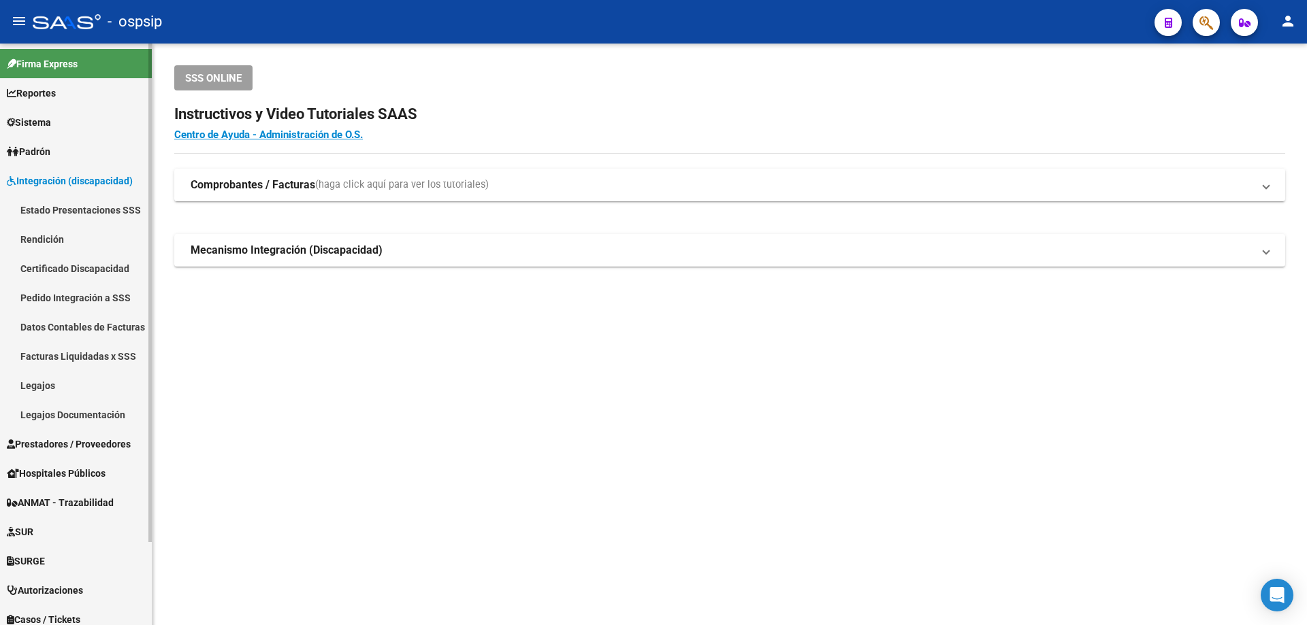
click at [43, 379] on link "Legajos" at bounding box center [76, 385] width 152 height 29
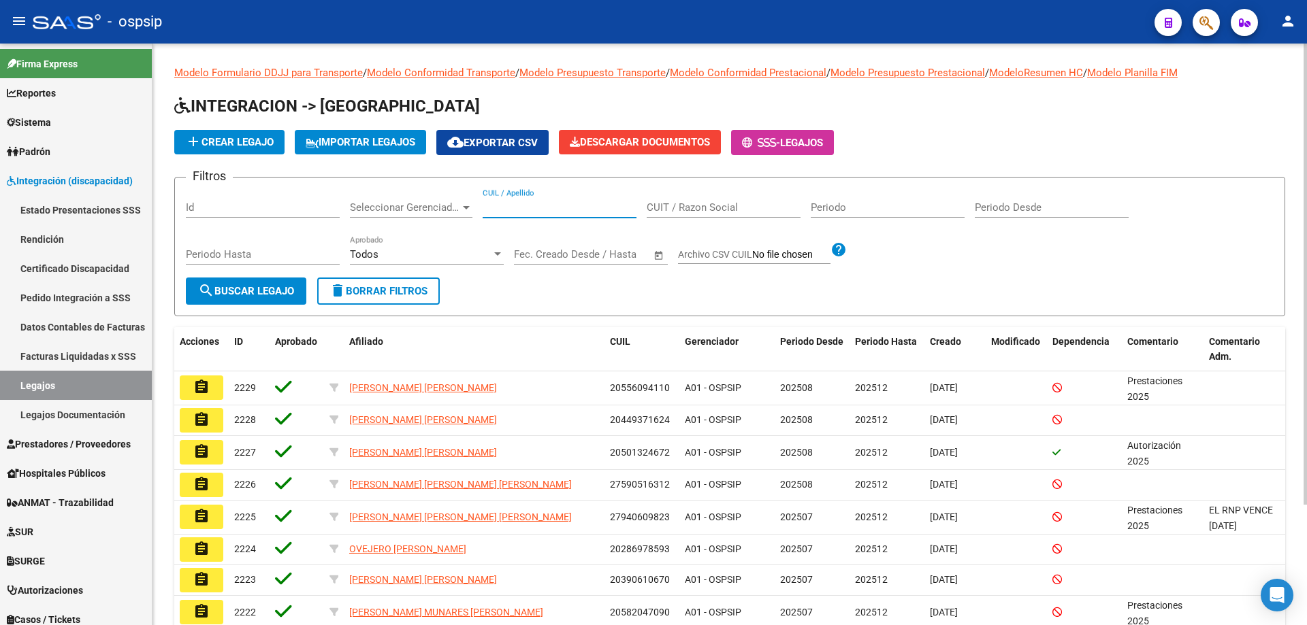
click at [507, 212] on input "CUIL / Apellido" at bounding box center [560, 207] width 154 height 12
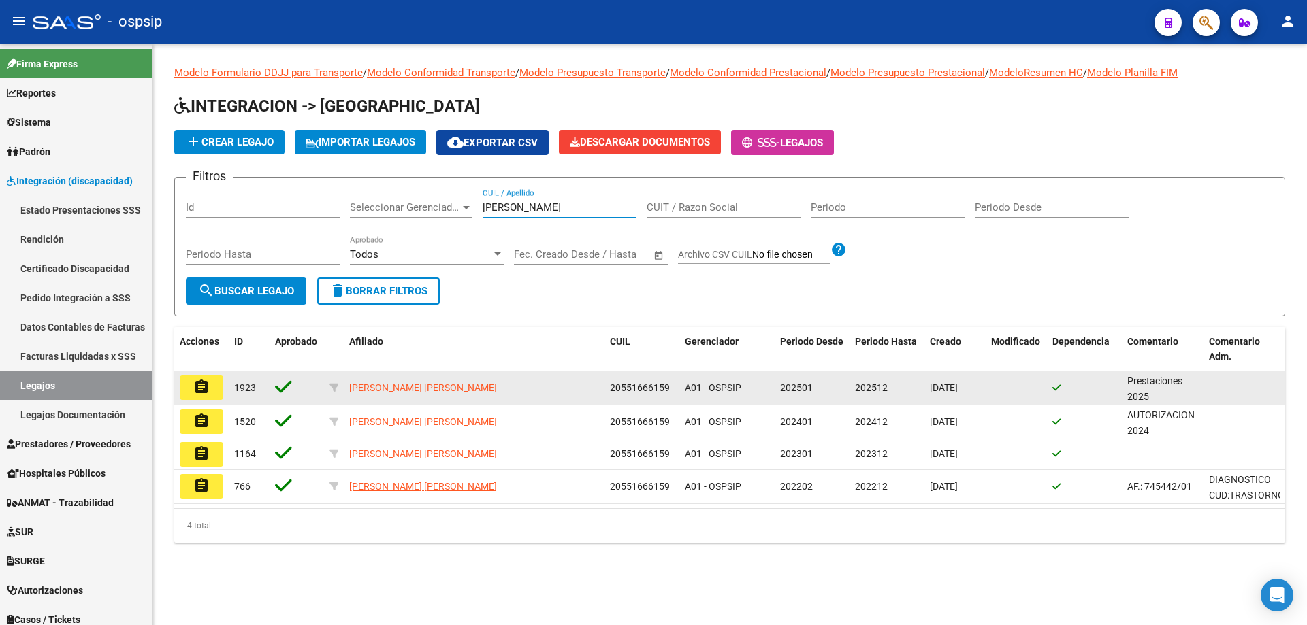
type input "RIOS MURILLO"
click at [219, 393] on button "assignment" at bounding box center [202, 388] width 44 height 25
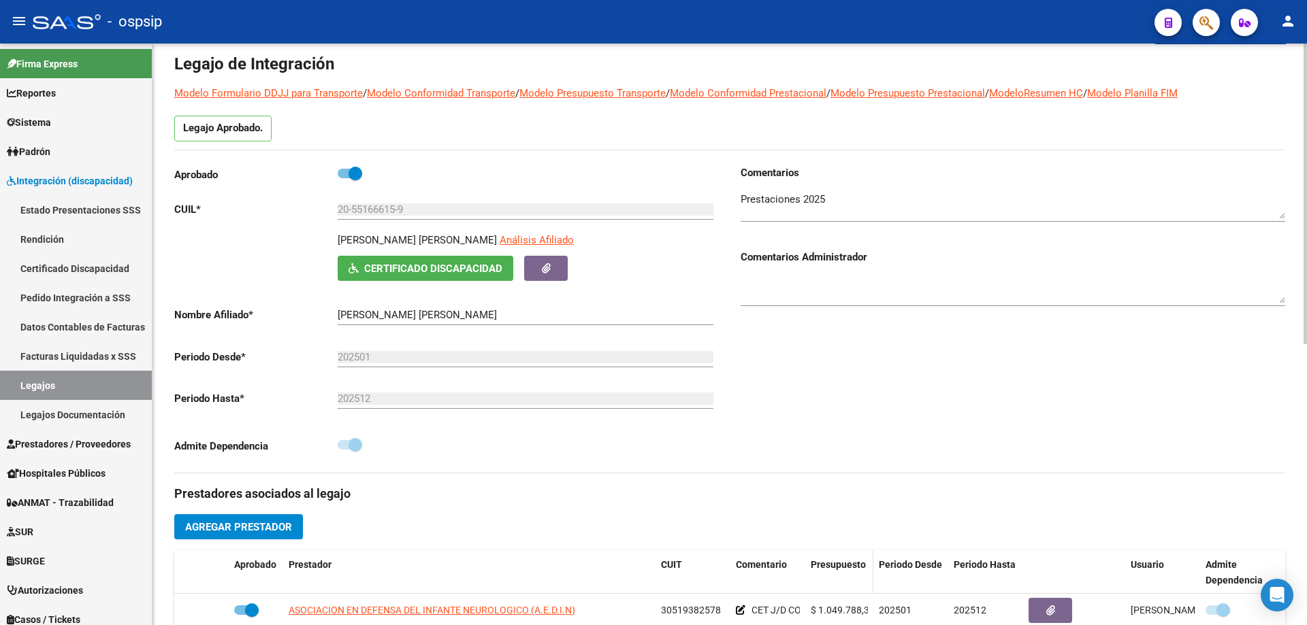
scroll to position [204, 0]
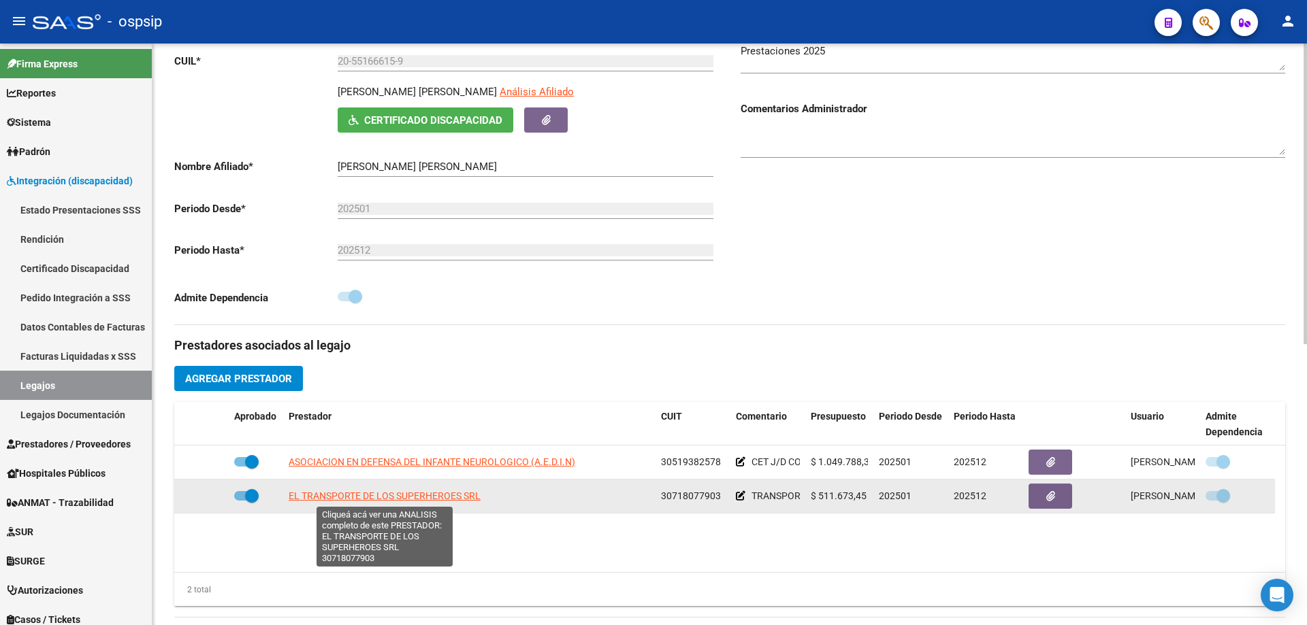
click at [423, 498] on span "EL TRANSPORTE DE LOS SUPERHEROES SRL" at bounding box center [385, 496] width 192 height 11
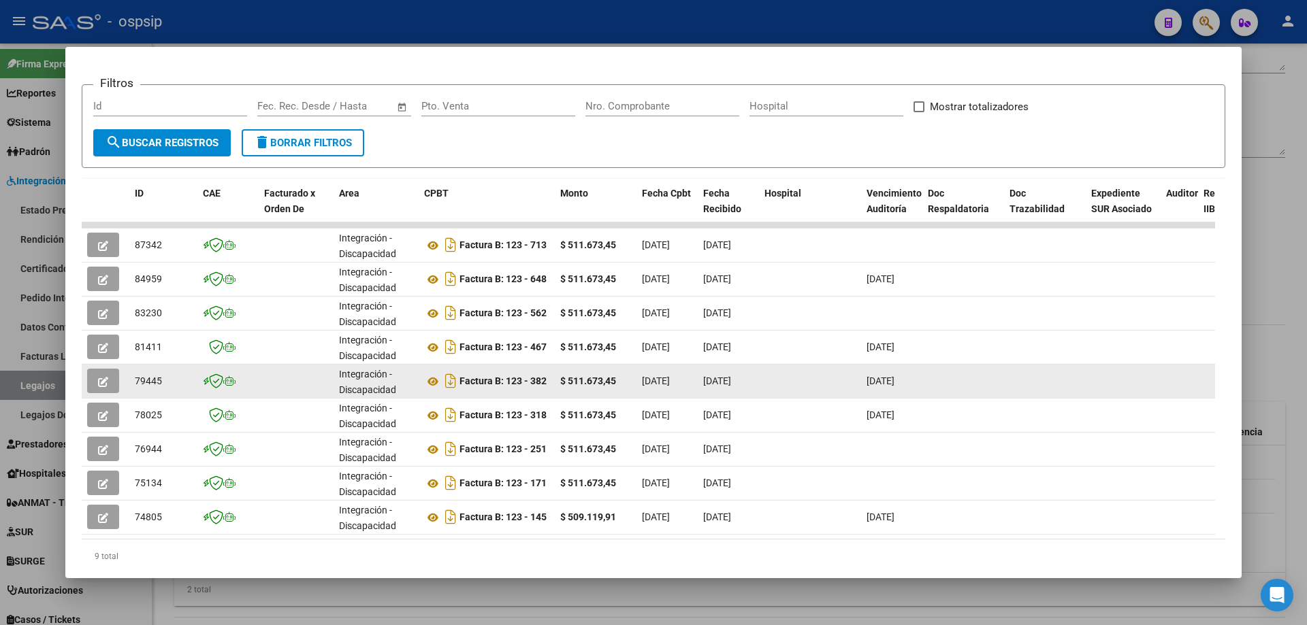
scroll to position [229, 0]
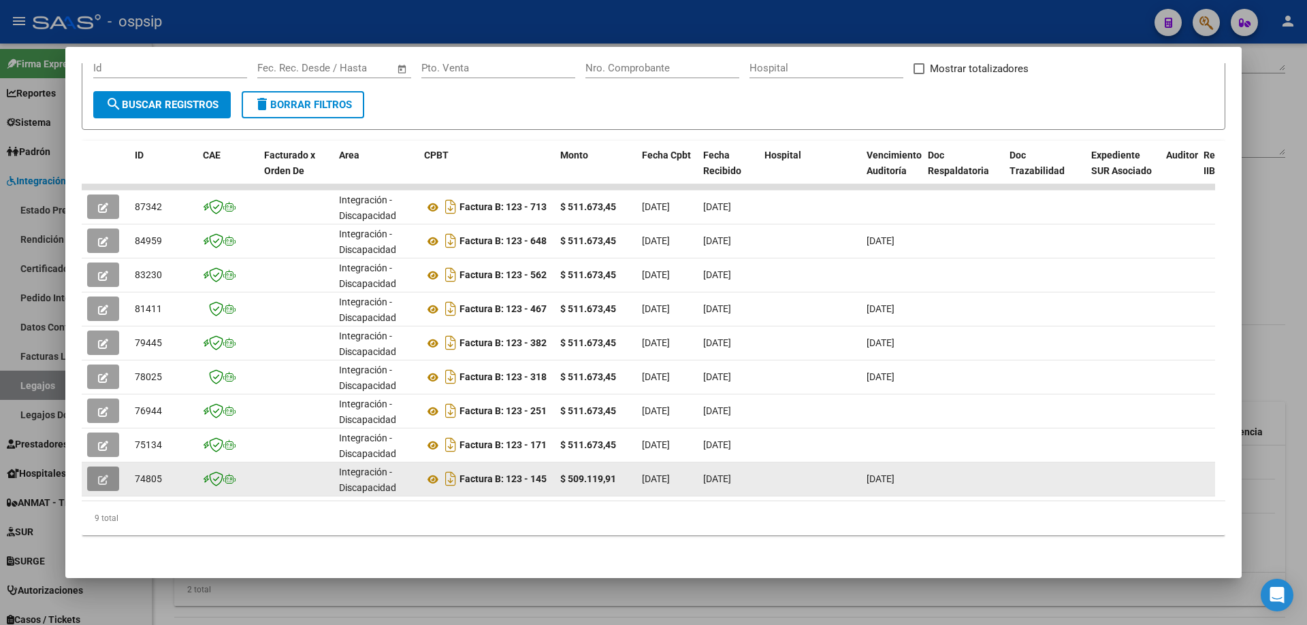
click at [107, 475] on icon "button" at bounding box center [103, 480] width 10 height 10
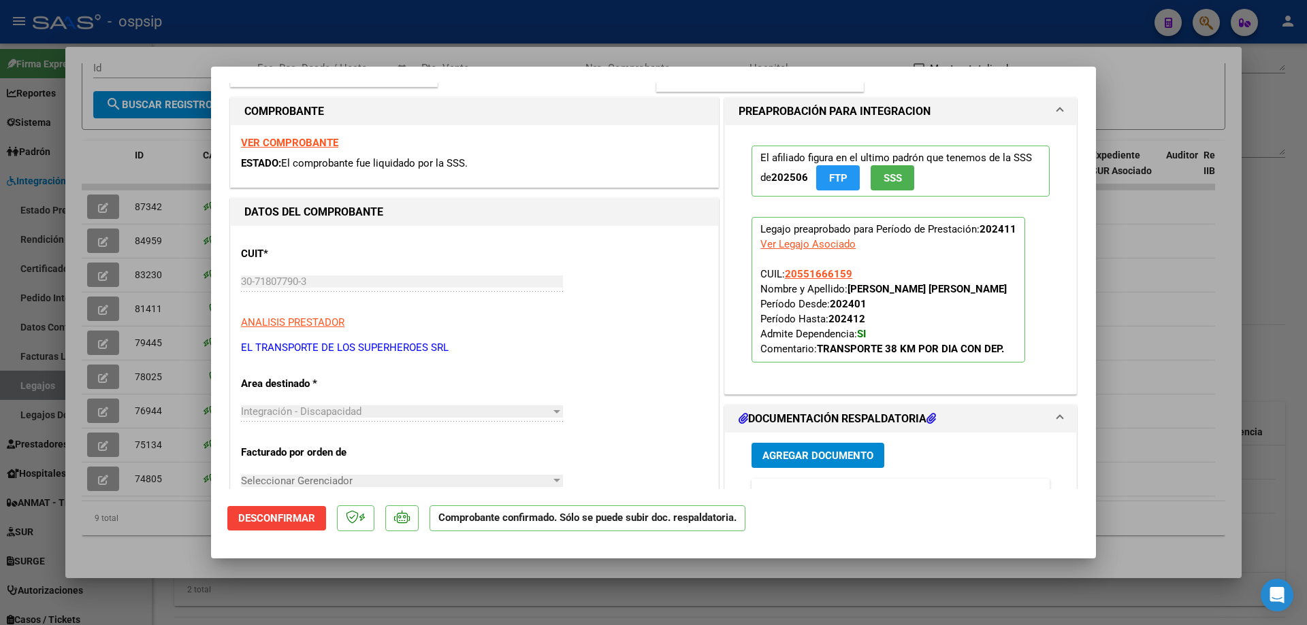
scroll to position [204, 0]
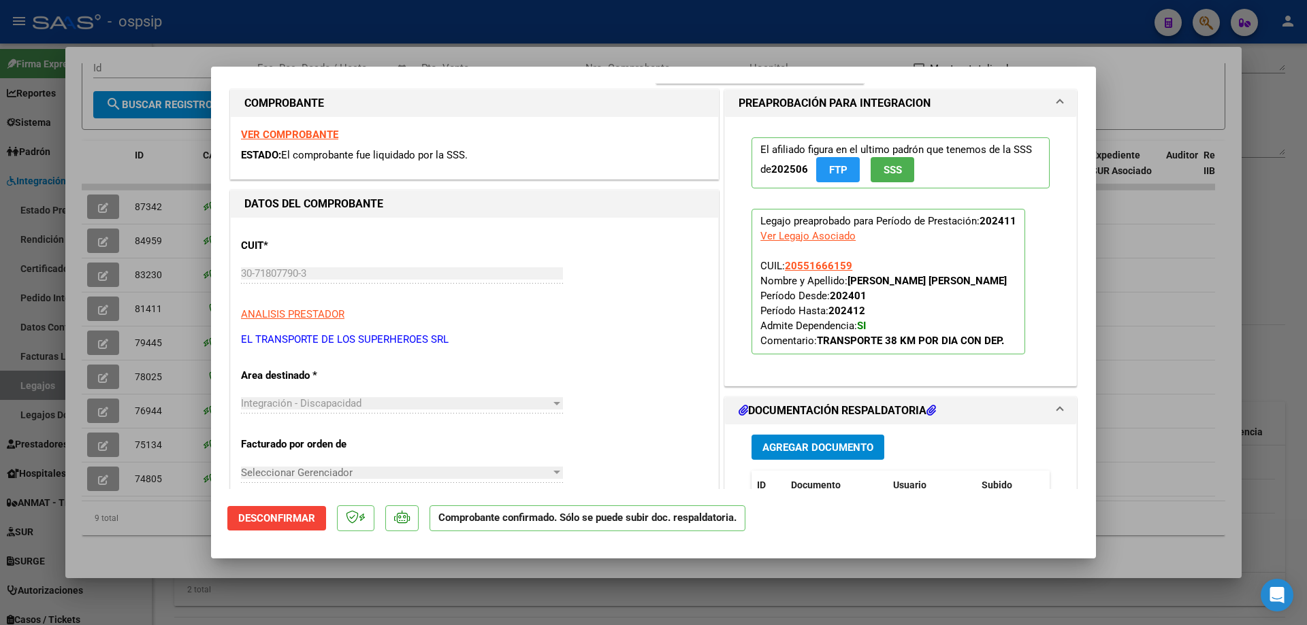
drag, startPoint x: 1177, startPoint y: 223, endPoint x: 1304, endPoint y: 212, distance: 127.8
click at [1177, 223] on div at bounding box center [653, 312] width 1307 height 625
type input "$ 0,00"
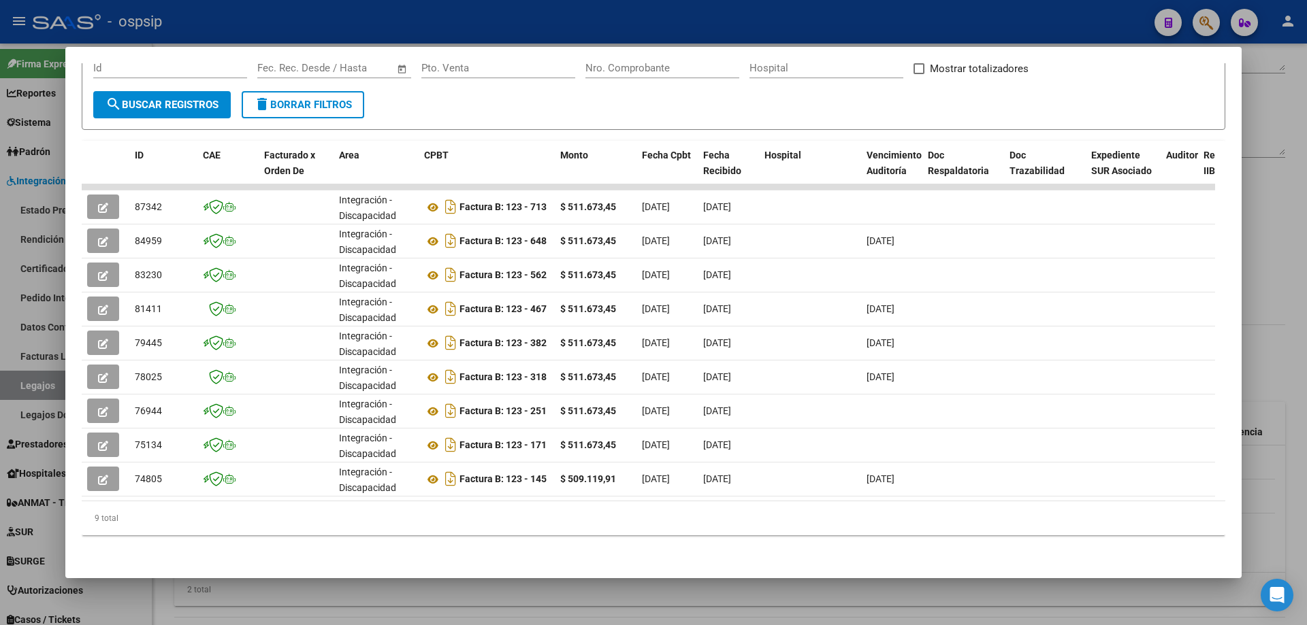
click at [1288, 216] on div at bounding box center [653, 312] width 1307 height 625
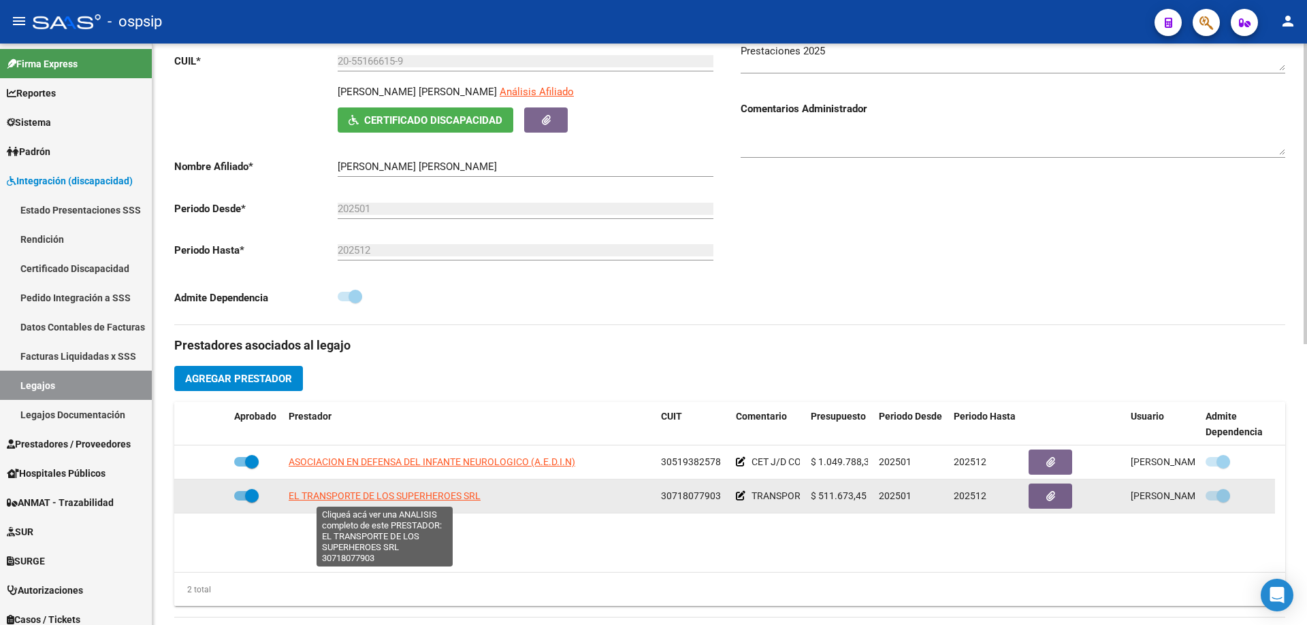
click at [410, 492] on span "EL TRANSPORTE DE LOS SUPERHEROES SRL" at bounding box center [385, 496] width 192 height 11
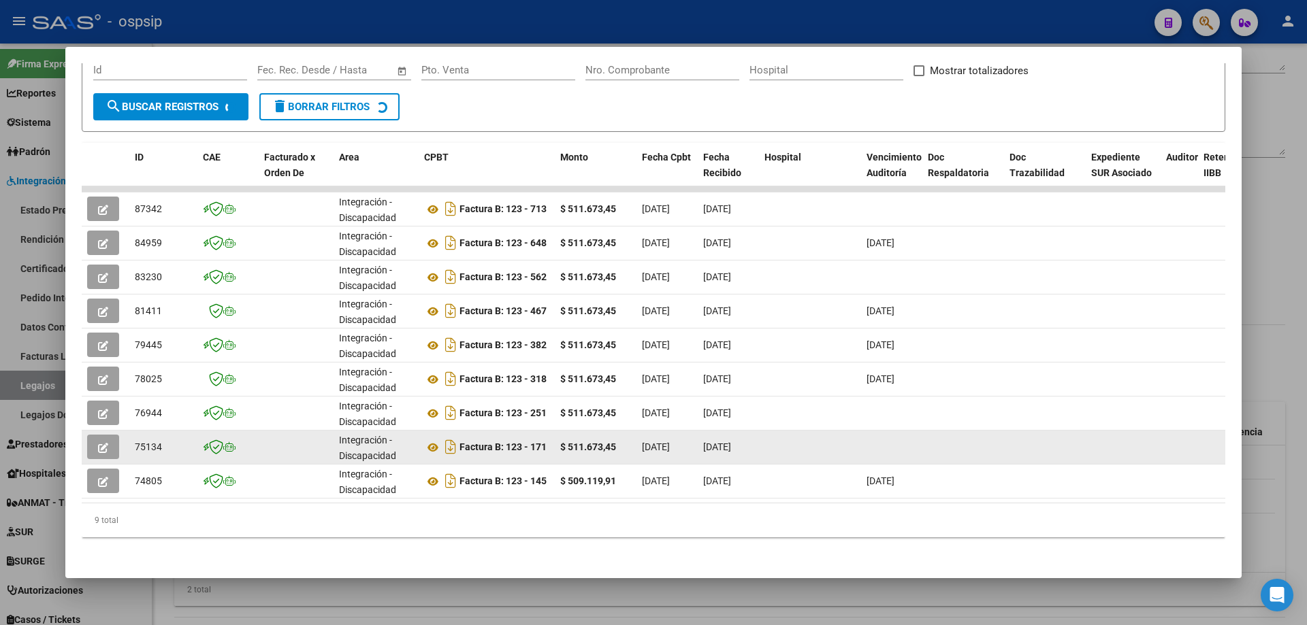
scroll to position [229, 0]
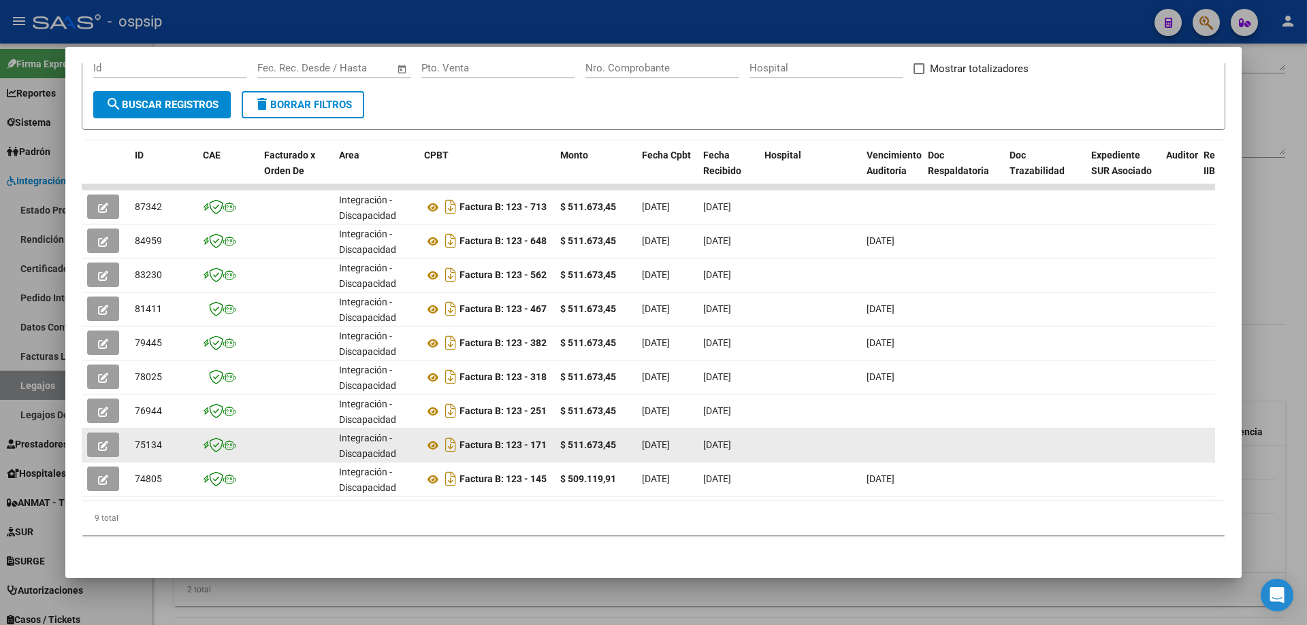
click at [102, 441] on icon "button" at bounding box center [103, 446] width 10 height 10
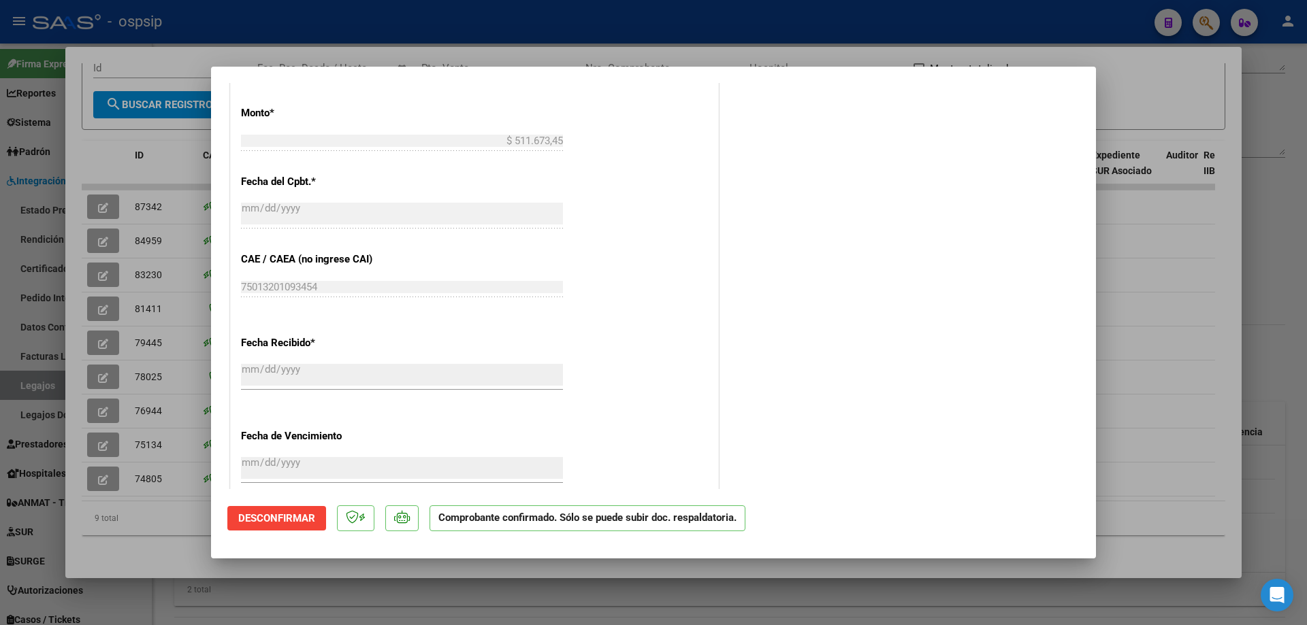
scroll to position [885, 0]
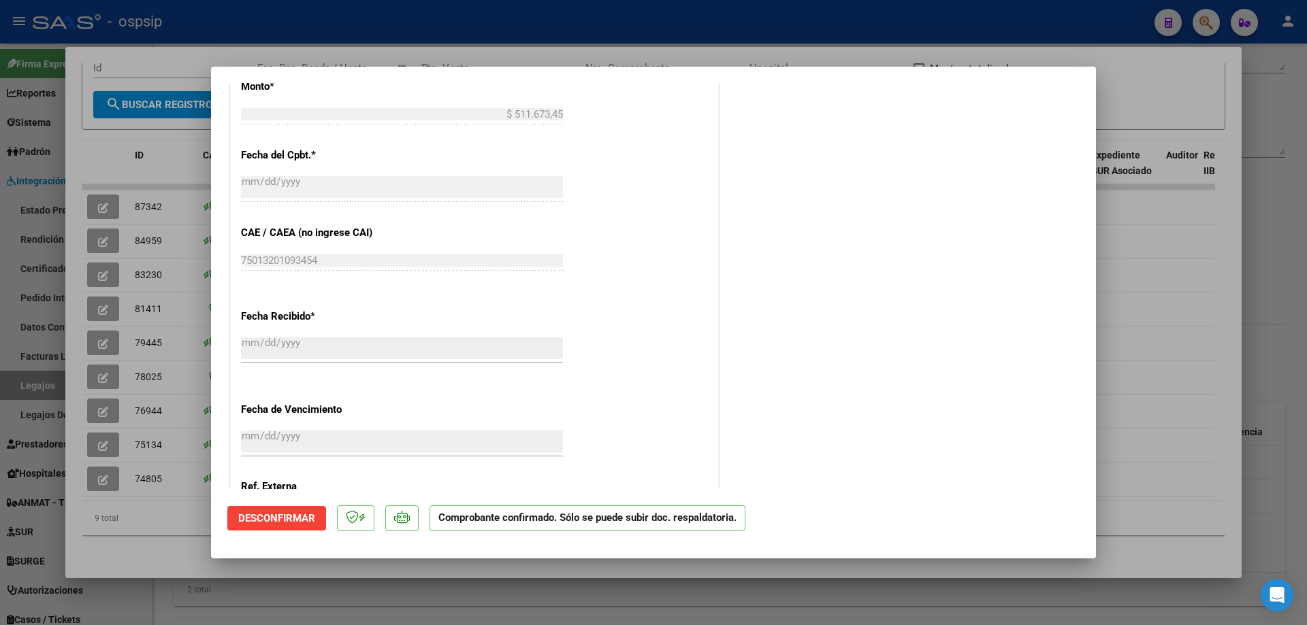
click at [1198, 263] on div at bounding box center [653, 312] width 1307 height 625
type input "$ 0,00"
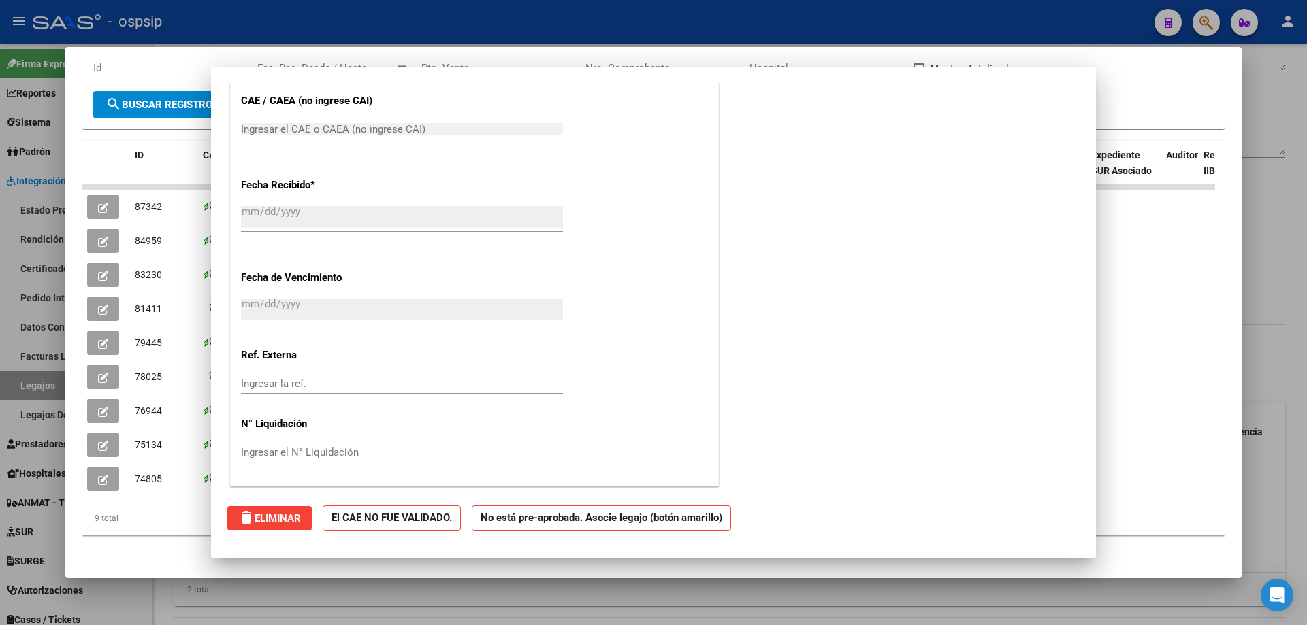
scroll to position [0, 0]
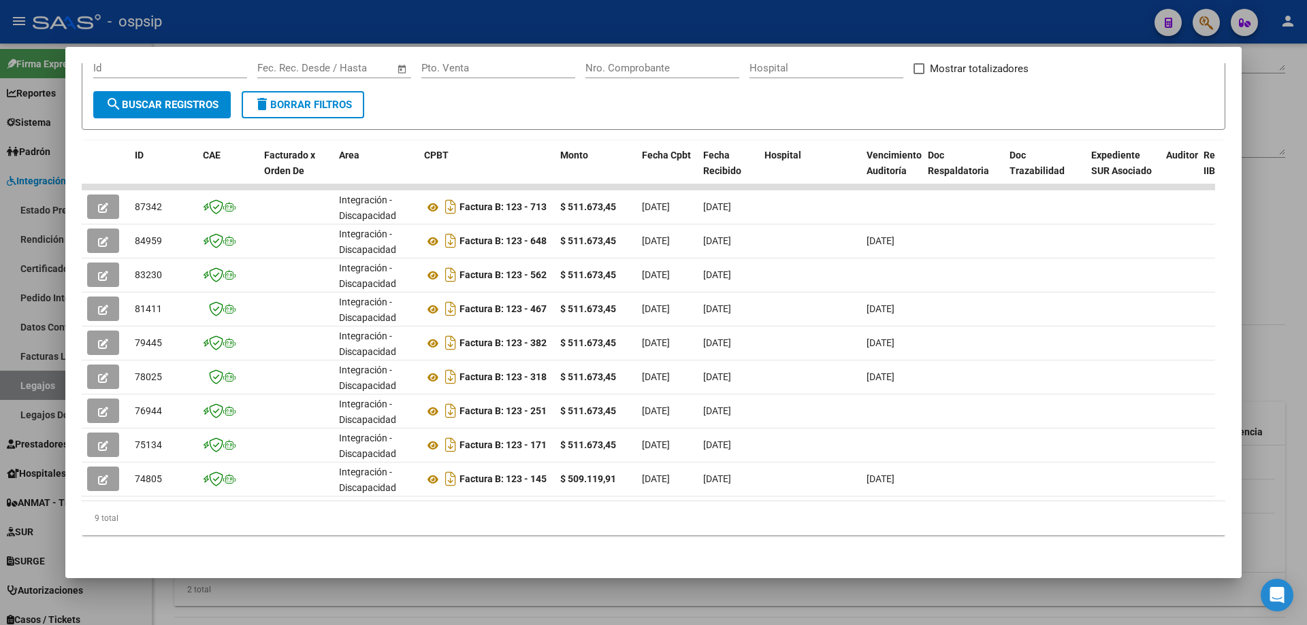
click at [1269, 240] on div at bounding box center [653, 312] width 1307 height 625
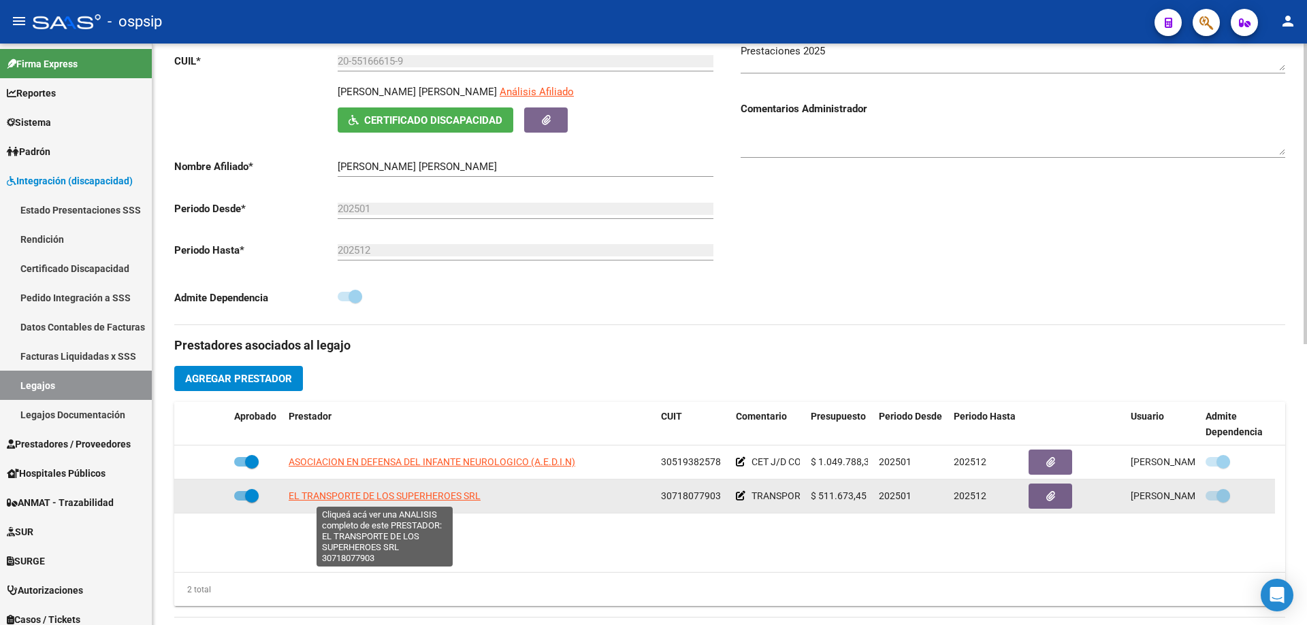
click at [341, 495] on span "EL TRANSPORTE DE LOS SUPERHEROES SRL" at bounding box center [385, 496] width 192 height 11
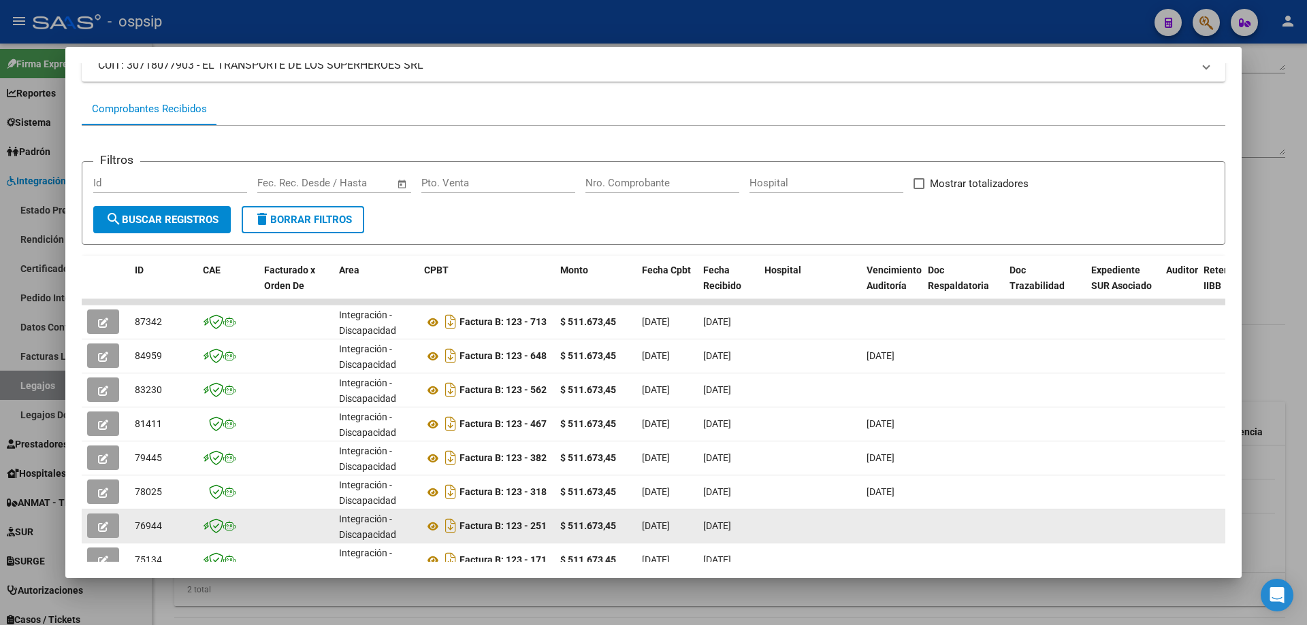
scroll to position [229, 0]
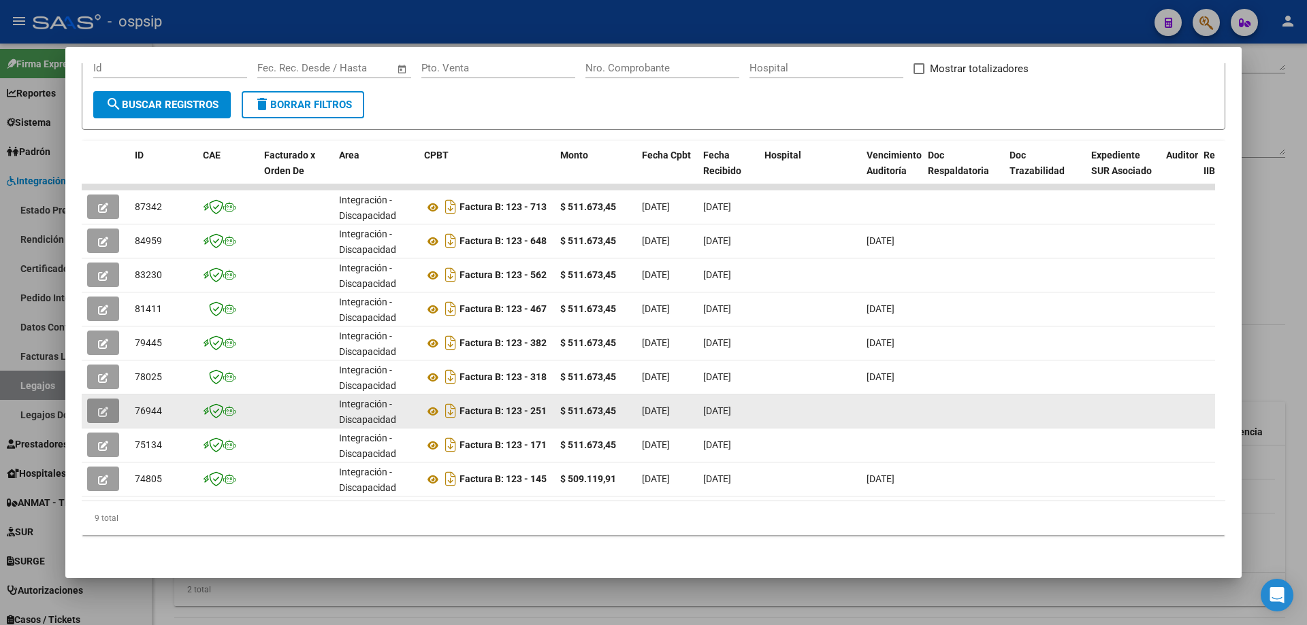
click at [98, 407] on icon "button" at bounding box center [103, 412] width 10 height 10
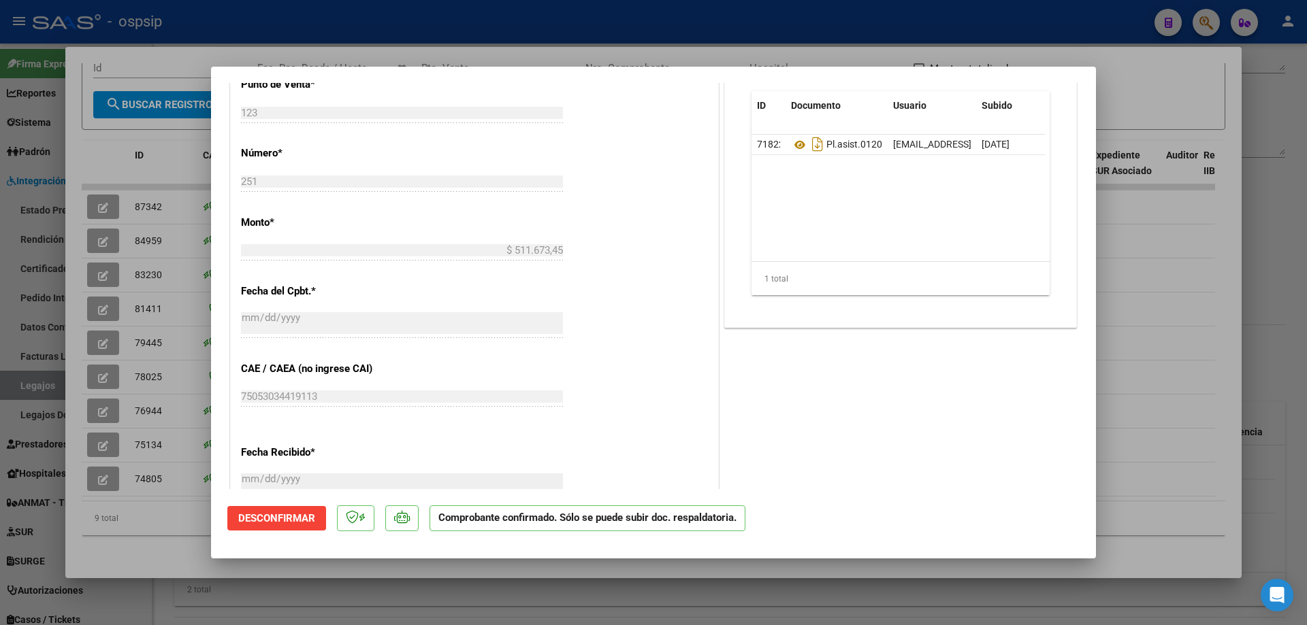
scroll to position [953, 0]
